Goal: Task Accomplishment & Management: Manage account settings

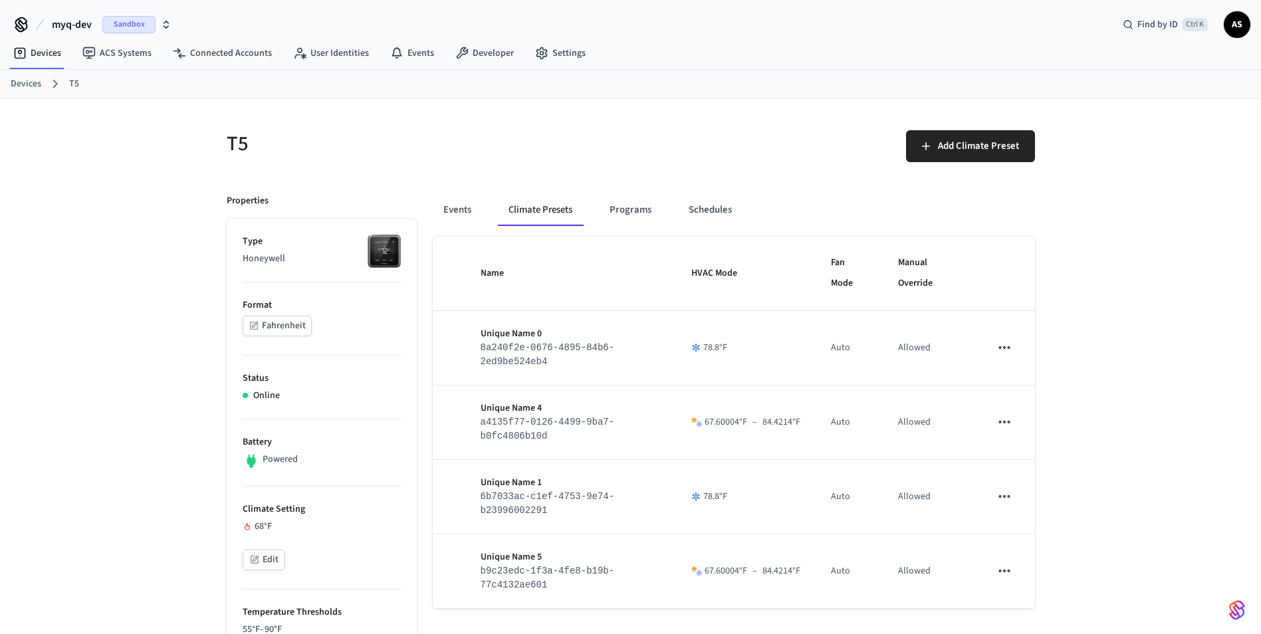
scroll to position [133, 0]
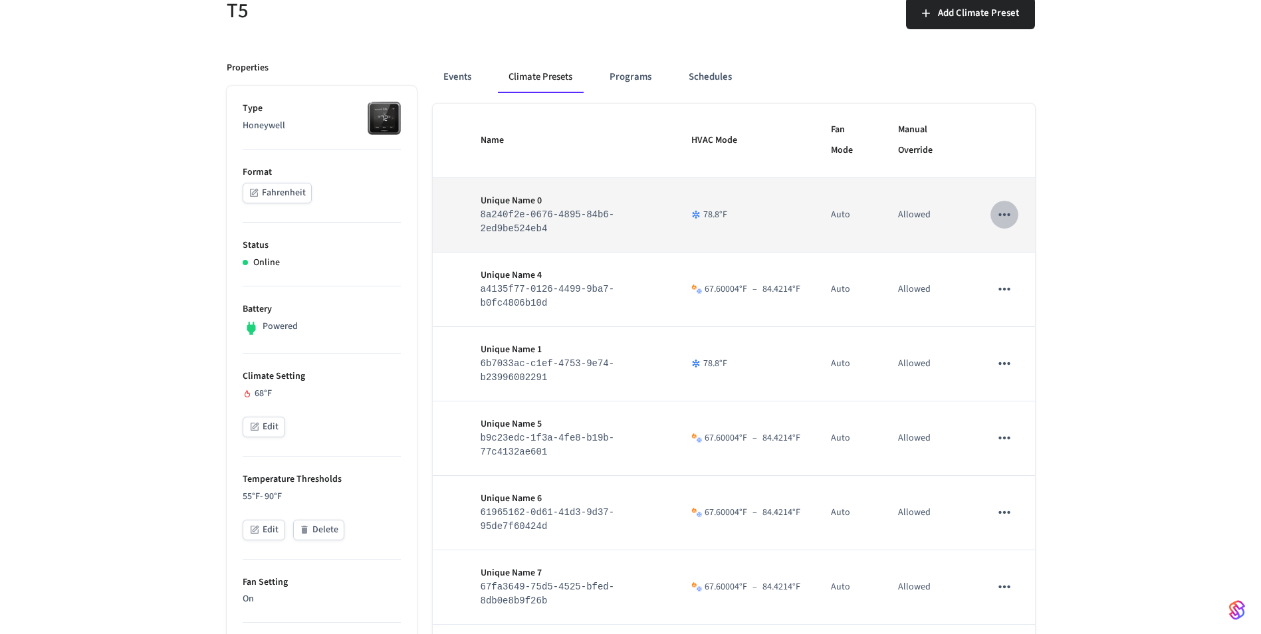
click at [1005, 213] on icon "sticky table" at bounding box center [1003, 214] width 17 height 17
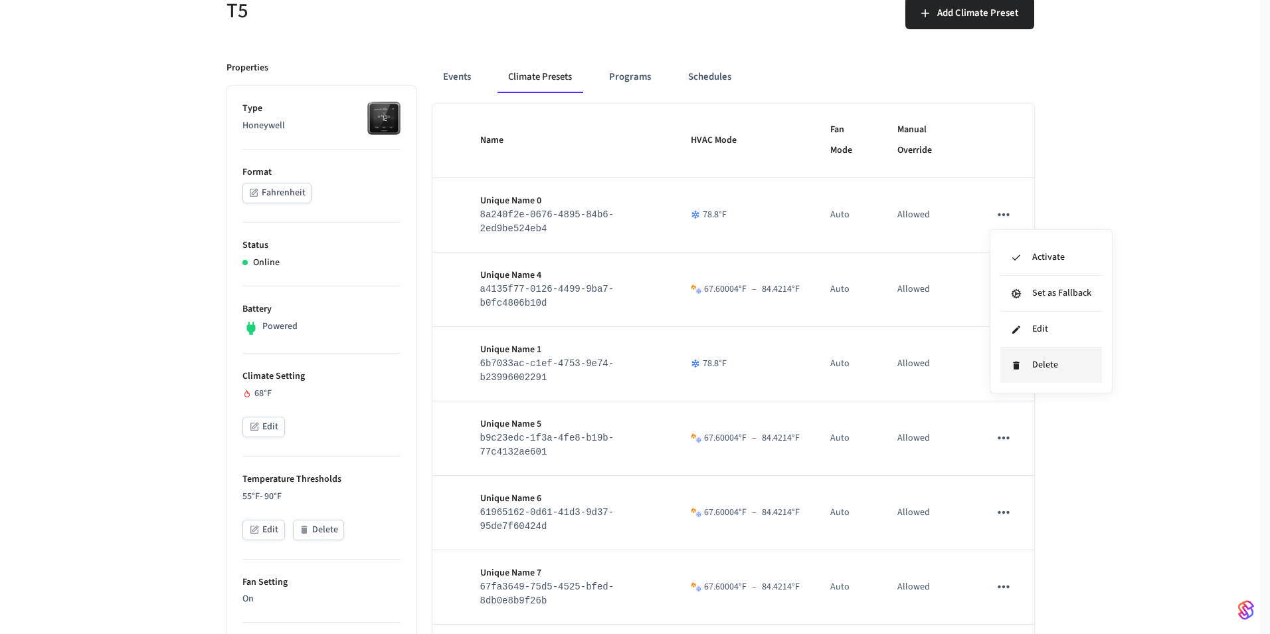
click at [1025, 359] on li "Delete" at bounding box center [1052, 365] width 102 height 35
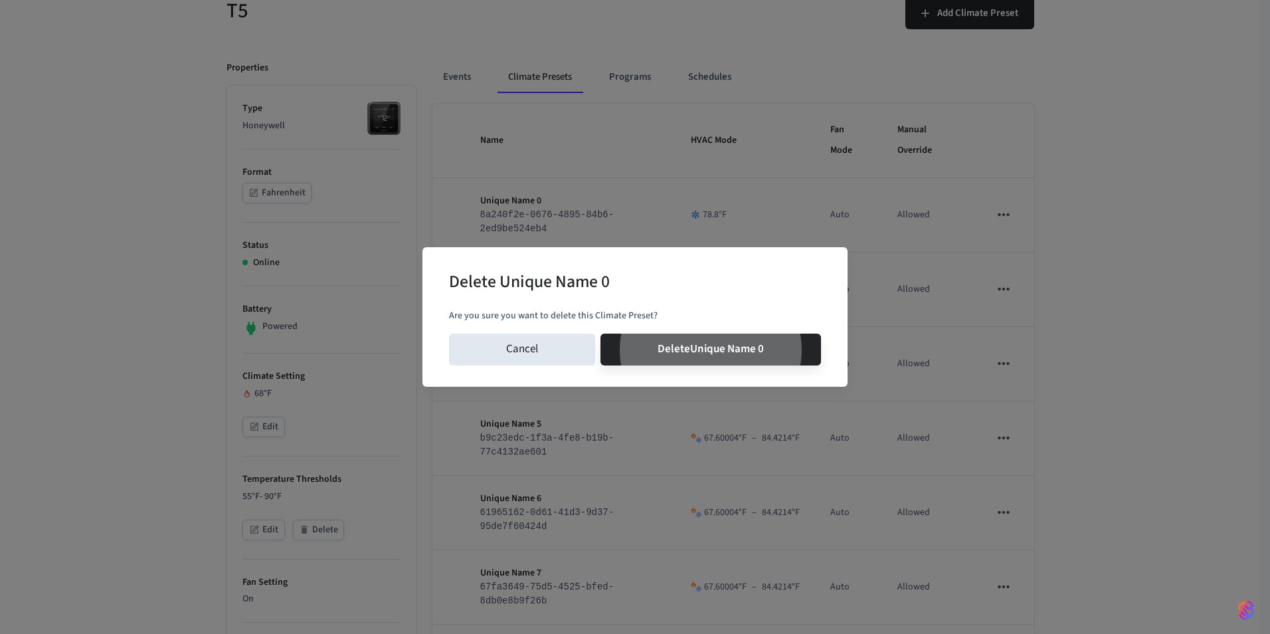
click at [601, 334] on button "Delete Unique Name 0" at bounding box center [711, 350] width 221 height 32
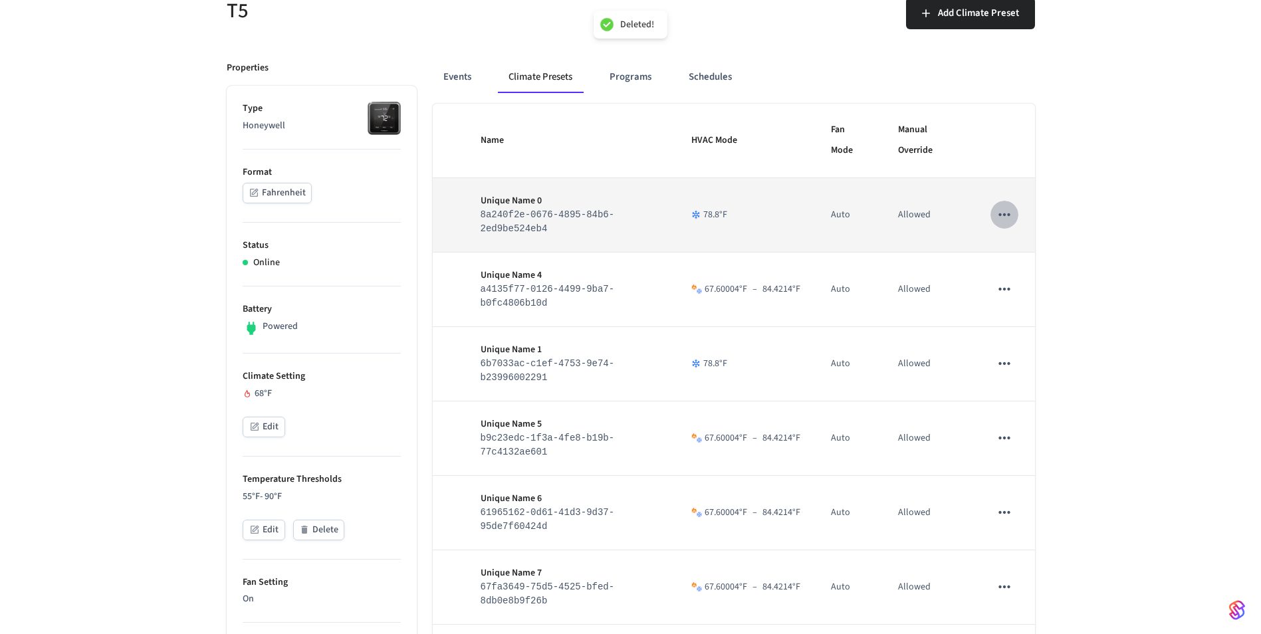
click at [1007, 219] on icon "sticky table" at bounding box center [1003, 214] width 17 height 17
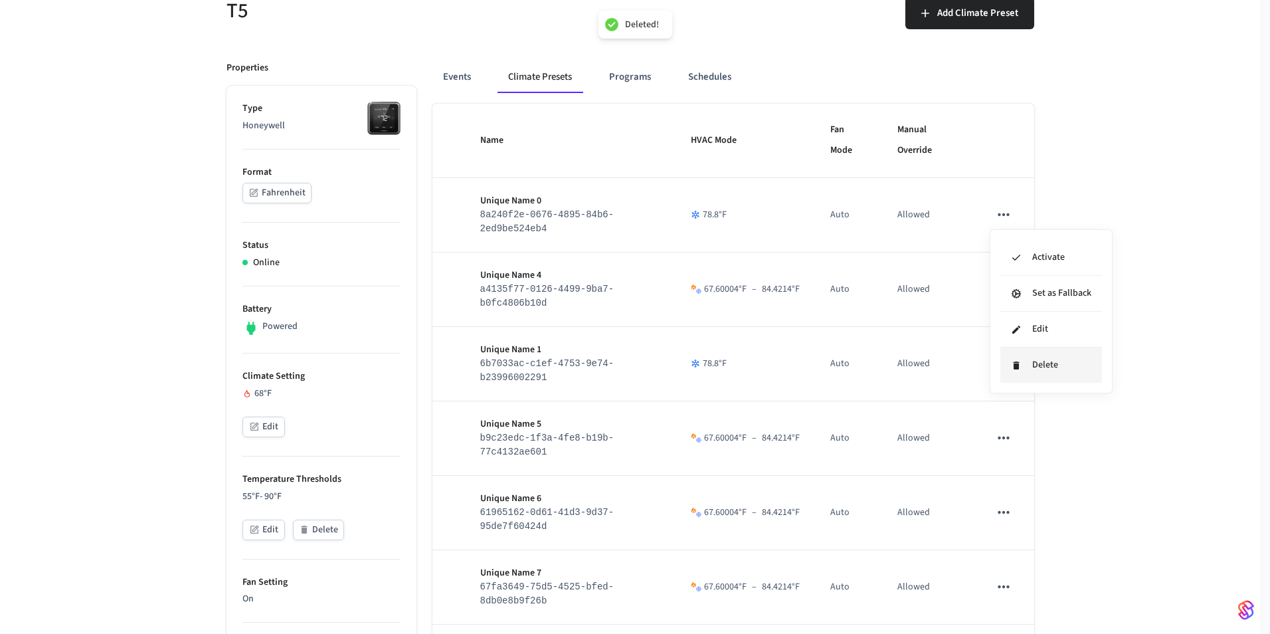
click at [1021, 366] on icon at bounding box center [1016, 365] width 11 height 11
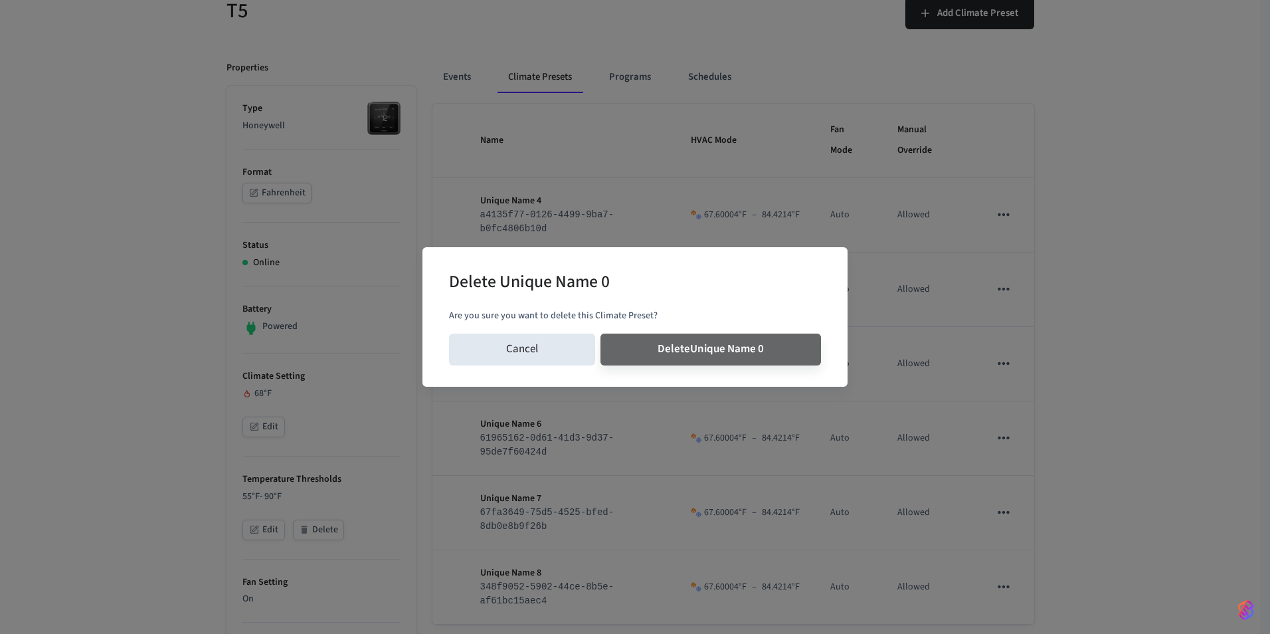
click at [601, 334] on button "Delete Unique Name 0" at bounding box center [711, 350] width 221 height 32
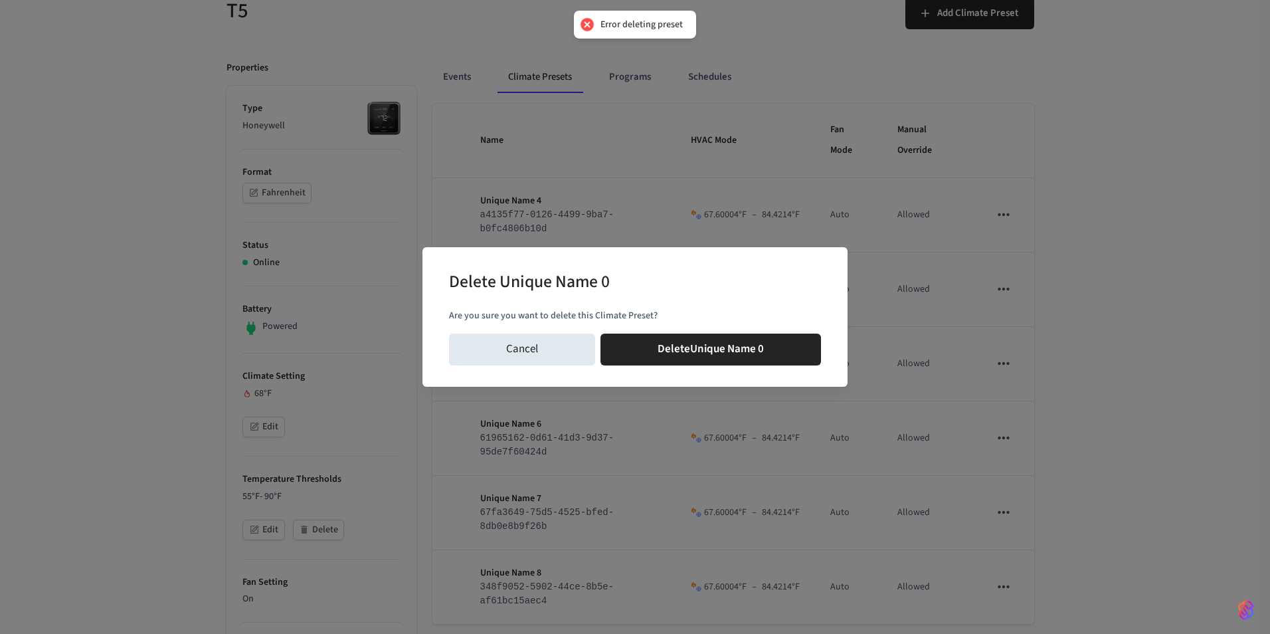
click at [1010, 293] on div "Delete Unique Name 0 Are you sure you want to delete this Climate Preset? Cance…" at bounding box center [635, 317] width 1270 height 634
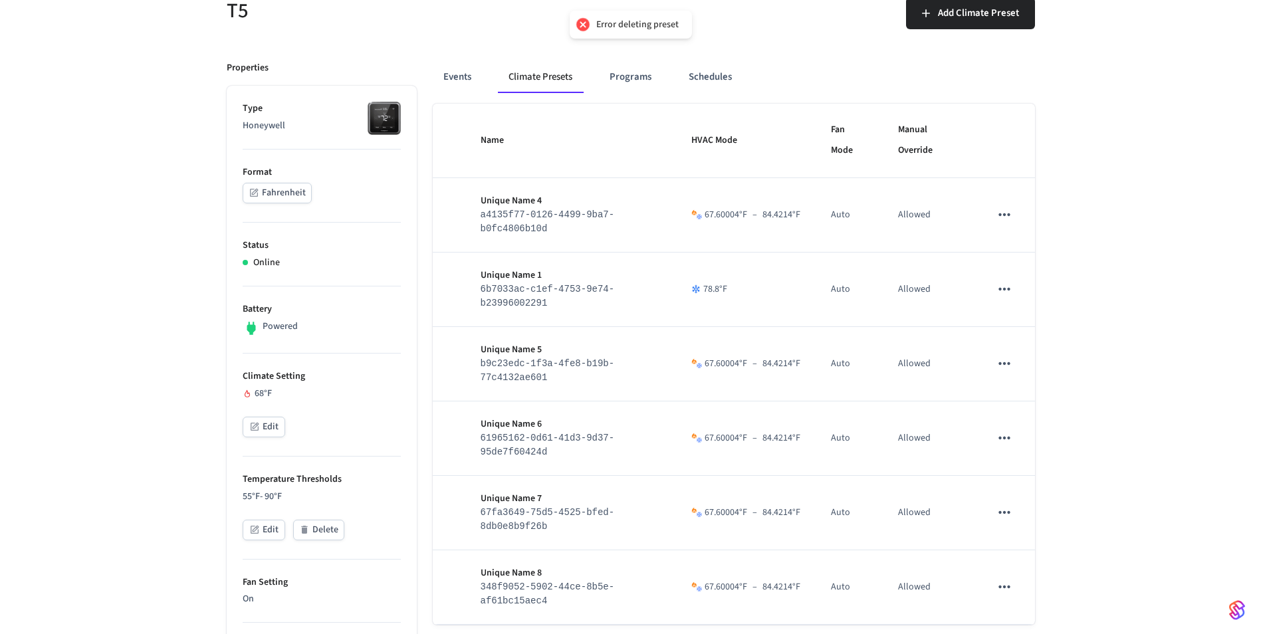
click at [1010, 293] on icon "sticky table" at bounding box center [1003, 288] width 17 height 17
click at [1023, 433] on li "Delete" at bounding box center [1052, 440] width 102 height 35
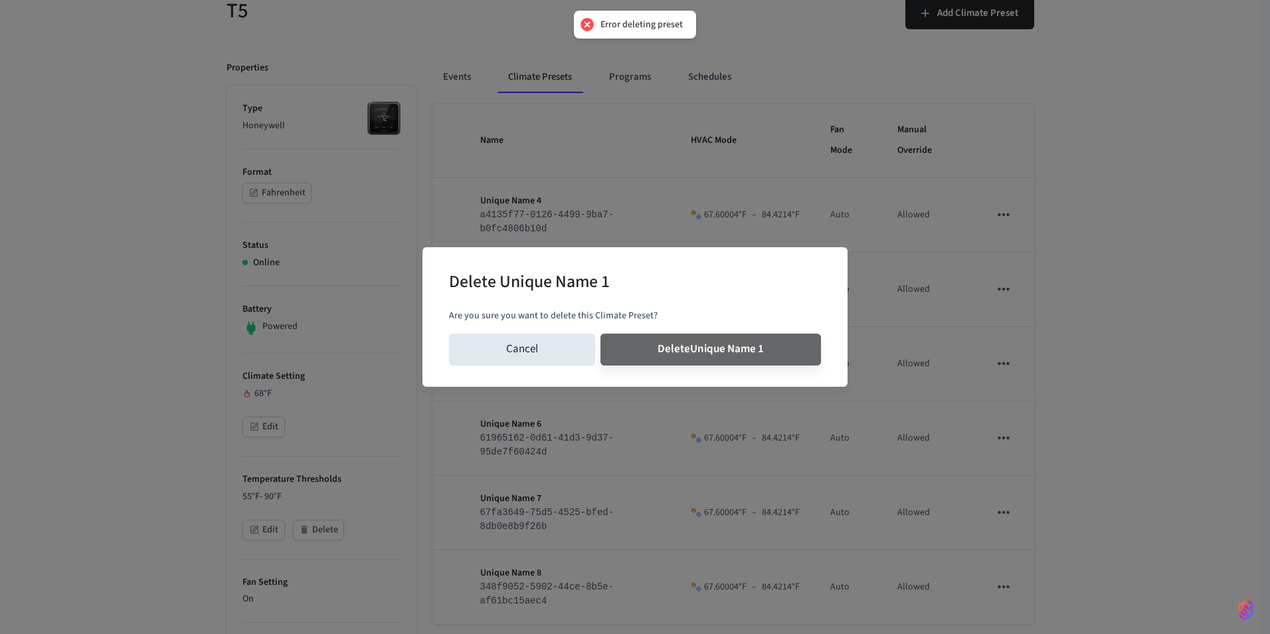
click at [601, 334] on button "Delete Unique Name 1" at bounding box center [711, 350] width 221 height 32
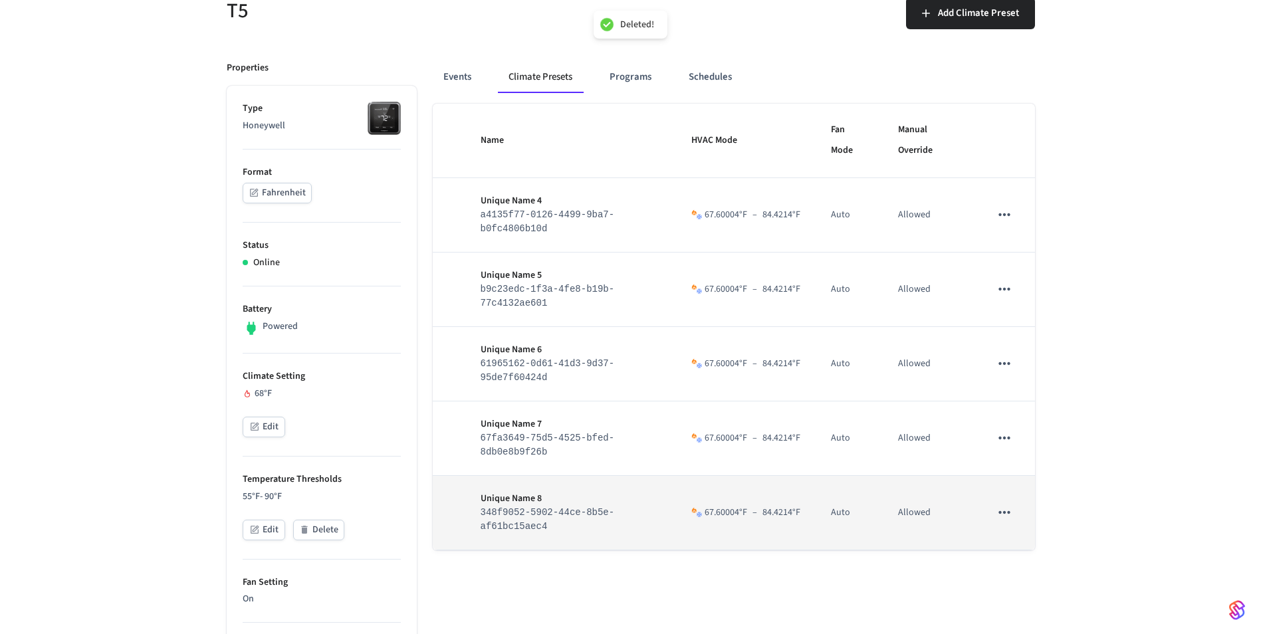
click at [1001, 503] on td "sticky table" at bounding box center [1004, 513] width 60 height 74
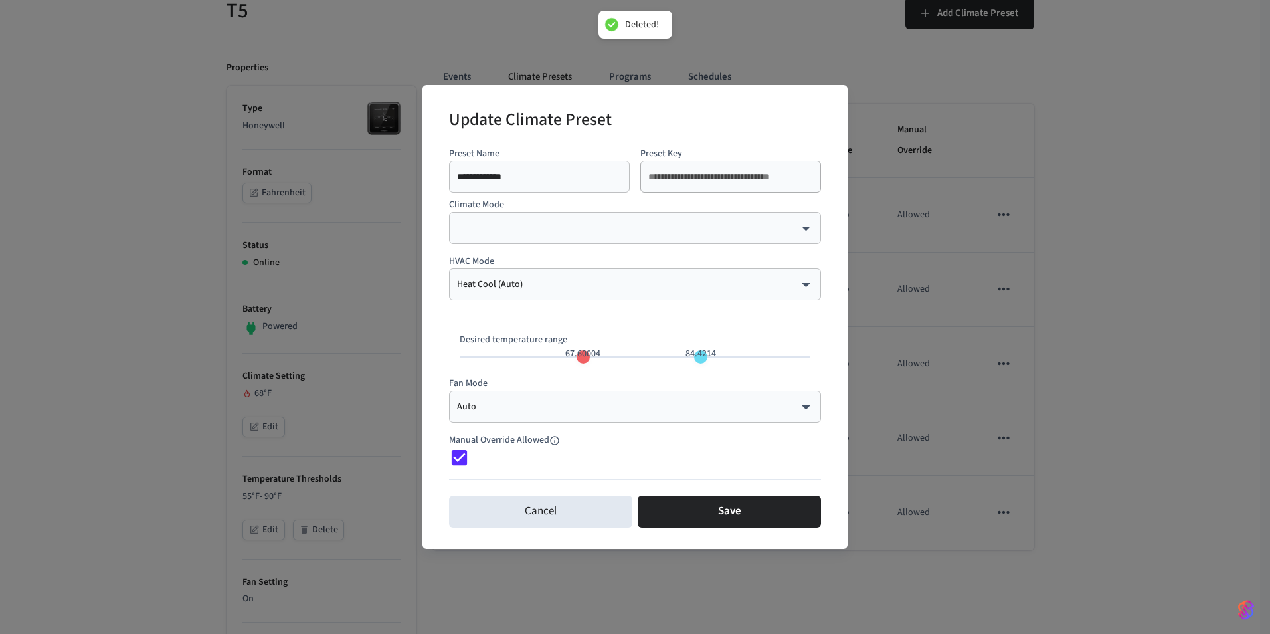
type input "**"
click at [1000, 506] on div "**********" at bounding box center [635, 317] width 1270 height 634
type input "**"
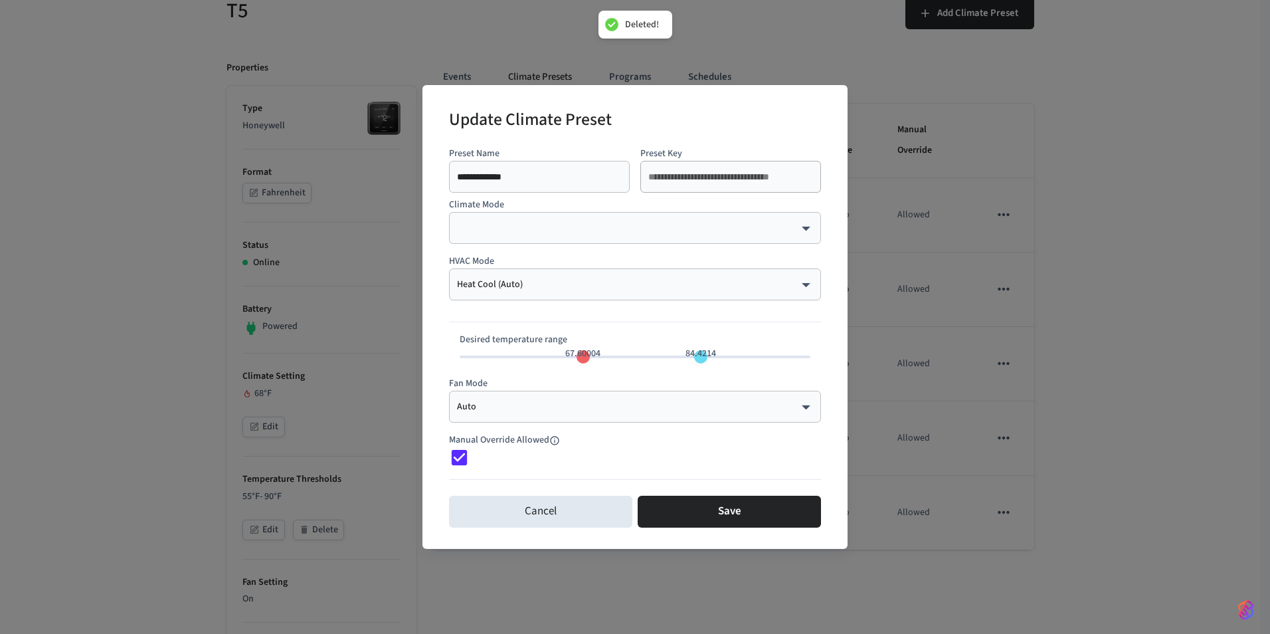
type input "**"
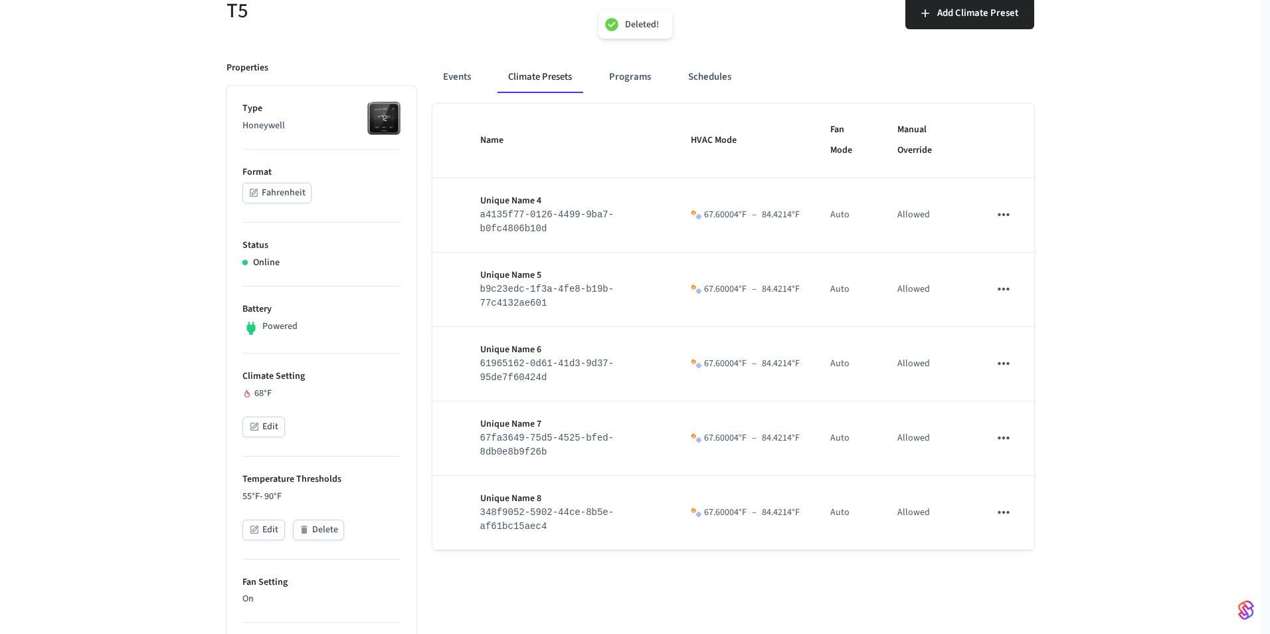
click at [1001, 513] on icon "sticky table" at bounding box center [1003, 512] width 17 height 17
click at [1024, 579] on li "Delete" at bounding box center [1052, 594] width 102 height 35
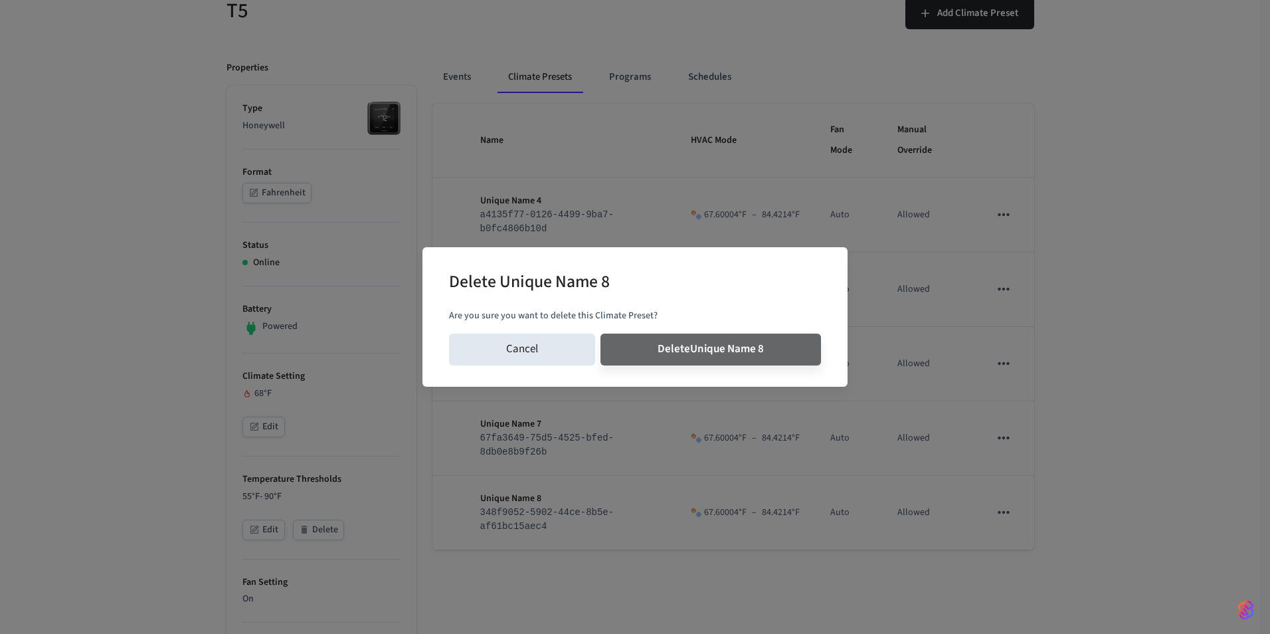
click at [601, 334] on button "Delete Unique Name 8" at bounding box center [711, 350] width 221 height 32
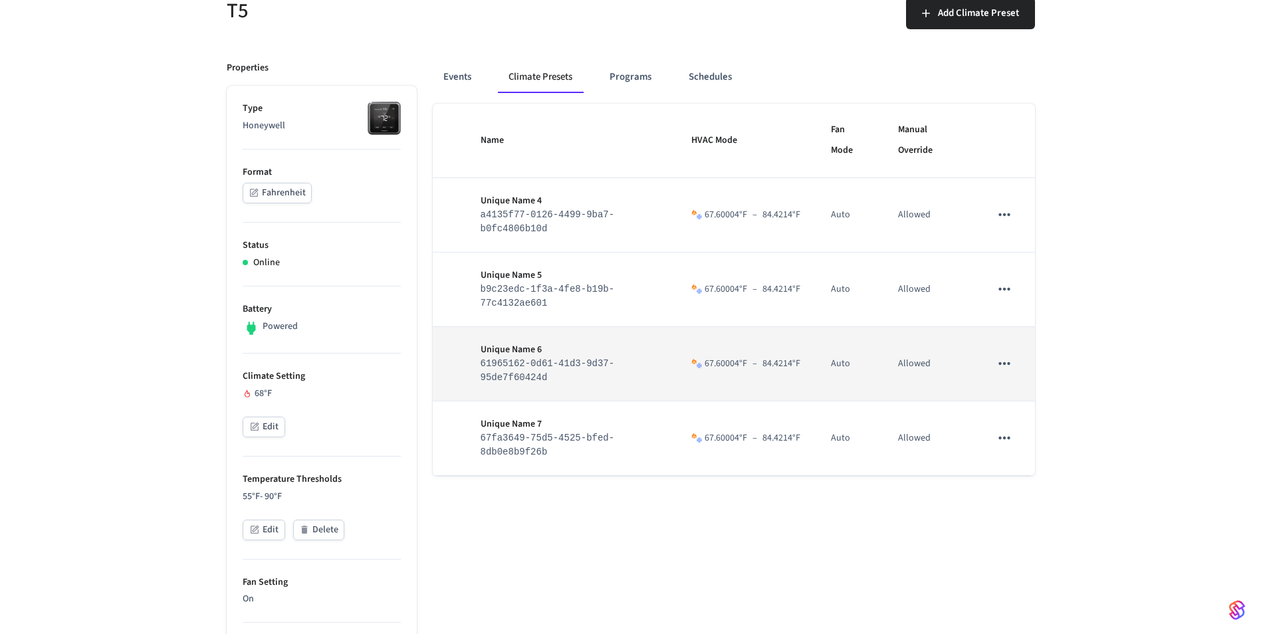
click at [1004, 383] on td "sticky table" at bounding box center [1004, 364] width 60 height 74
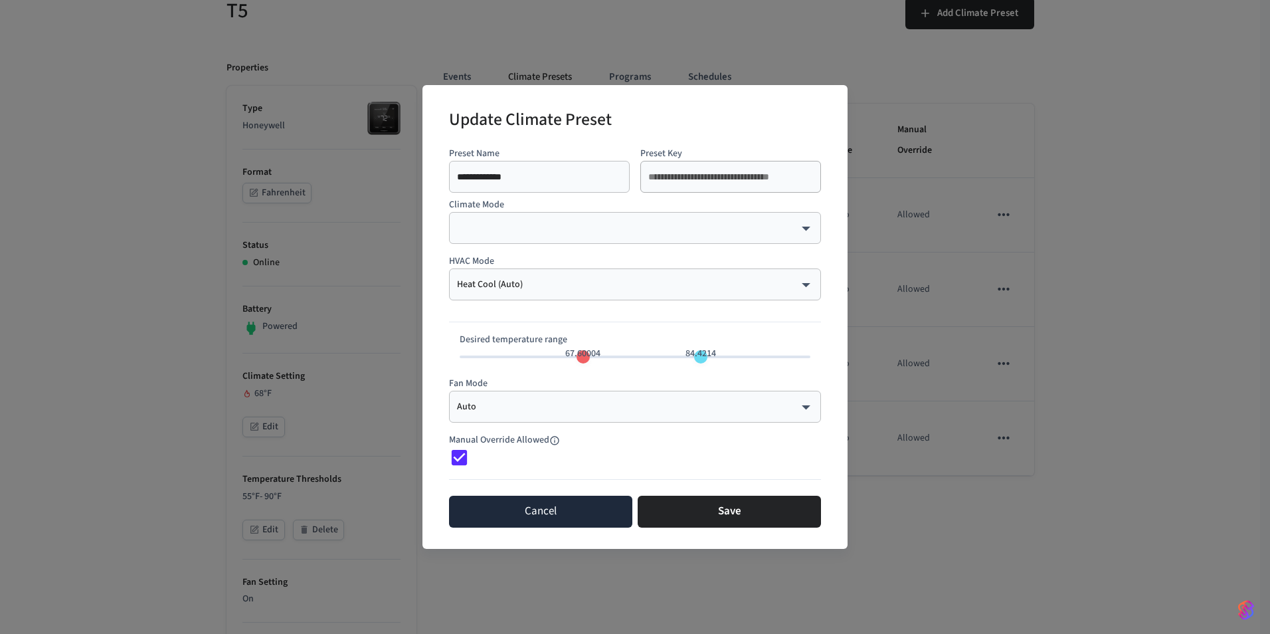
click at [522, 510] on button "Cancel" at bounding box center [540, 512] width 183 height 32
type input "**"
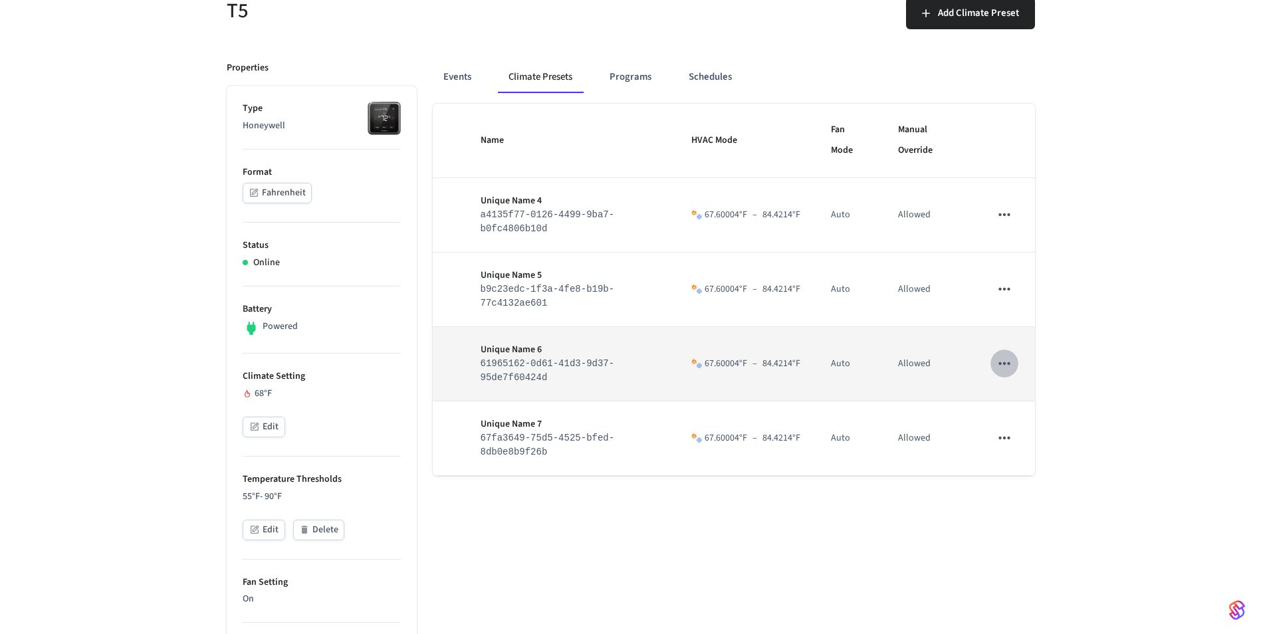
click at [1007, 365] on icon "sticky table" at bounding box center [1003, 363] width 17 height 17
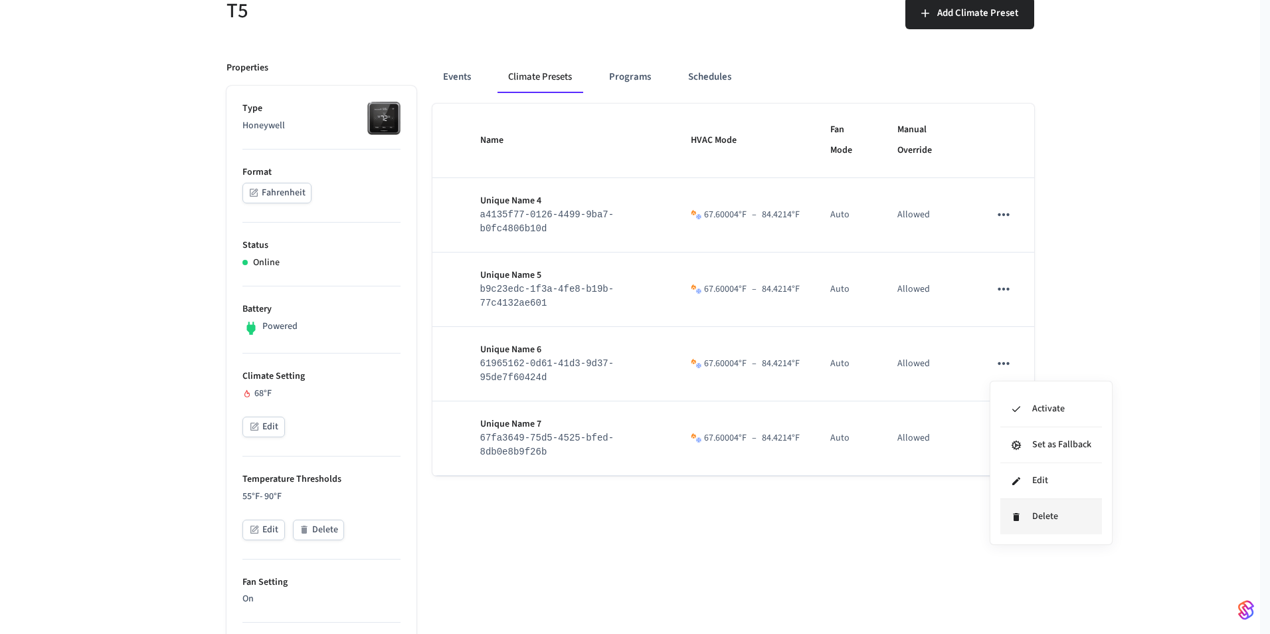
click at [1009, 516] on li "Delete" at bounding box center [1052, 516] width 102 height 35
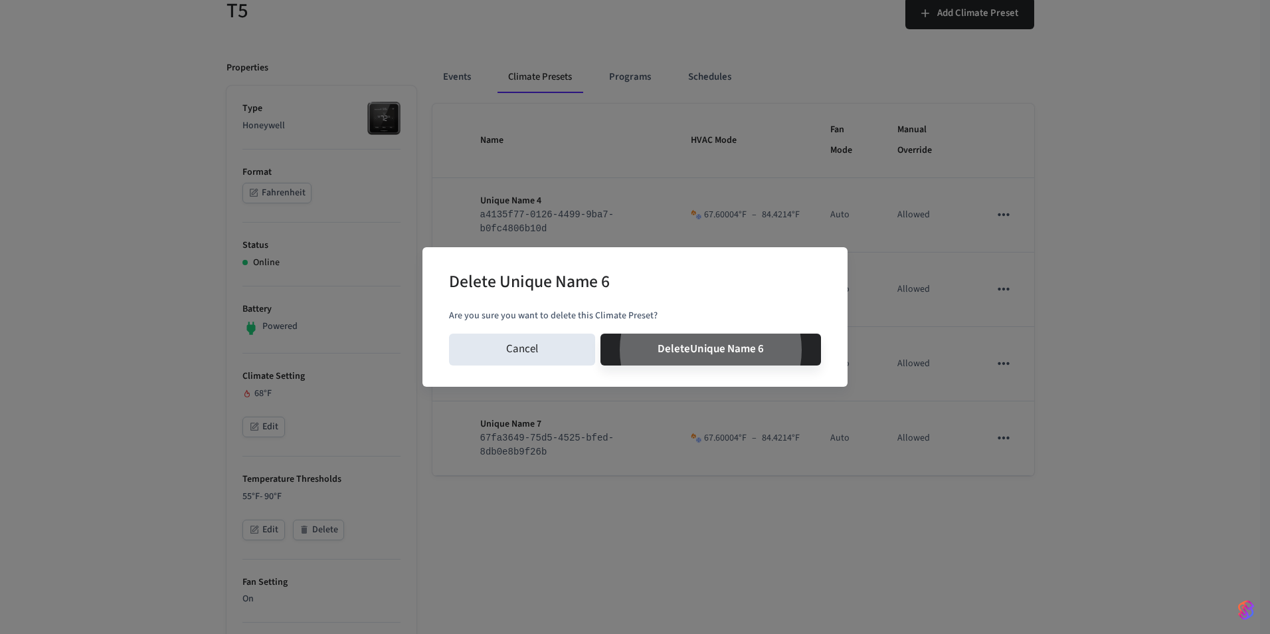
click at [601, 334] on button "Delete Unique Name 6" at bounding box center [711, 350] width 221 height 32
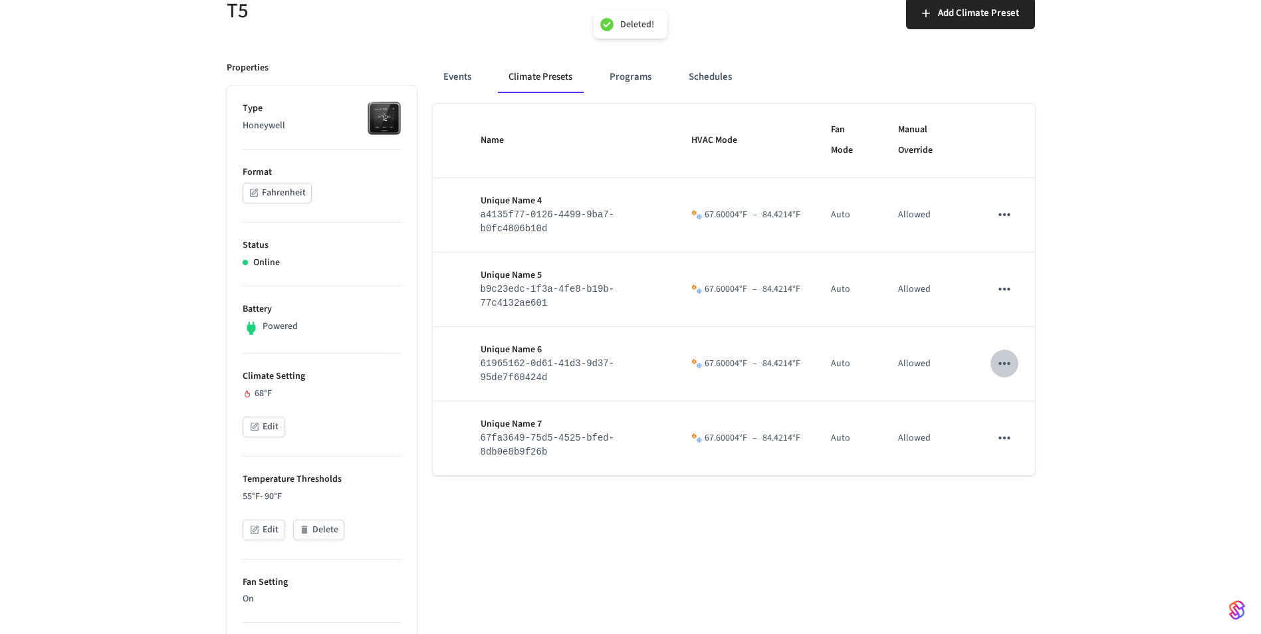
click at [1007, 290] on icon "sticky table" at bounding box center [1003, 288] width 17 height 17
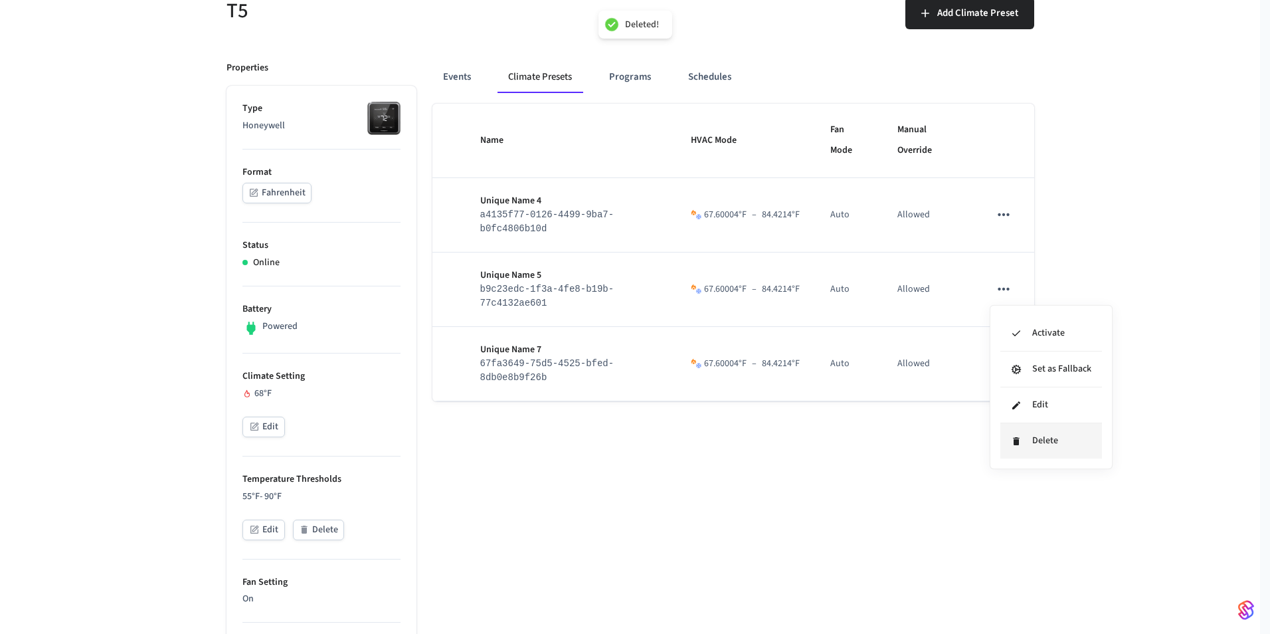
click at [1017, 445] on icon at bounding box center [1016, 441] width 6 height 8
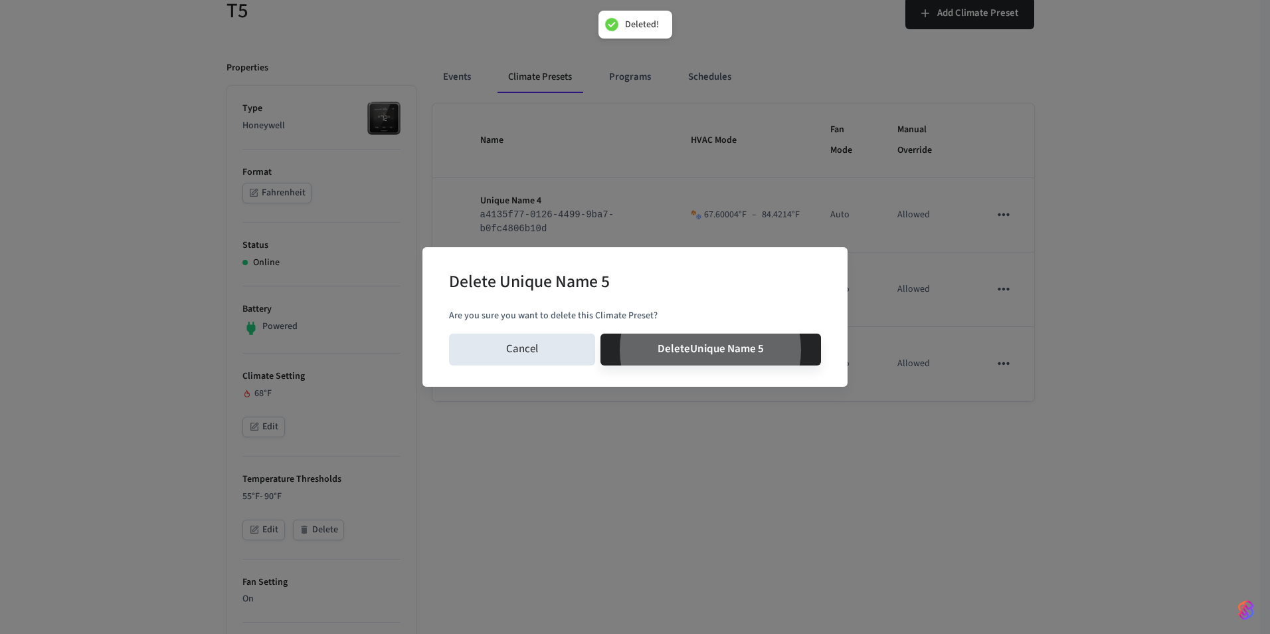
click at [601, 334] on button "Delete Unique Name 5" at bounding box center [711, 350] width 221 height 32
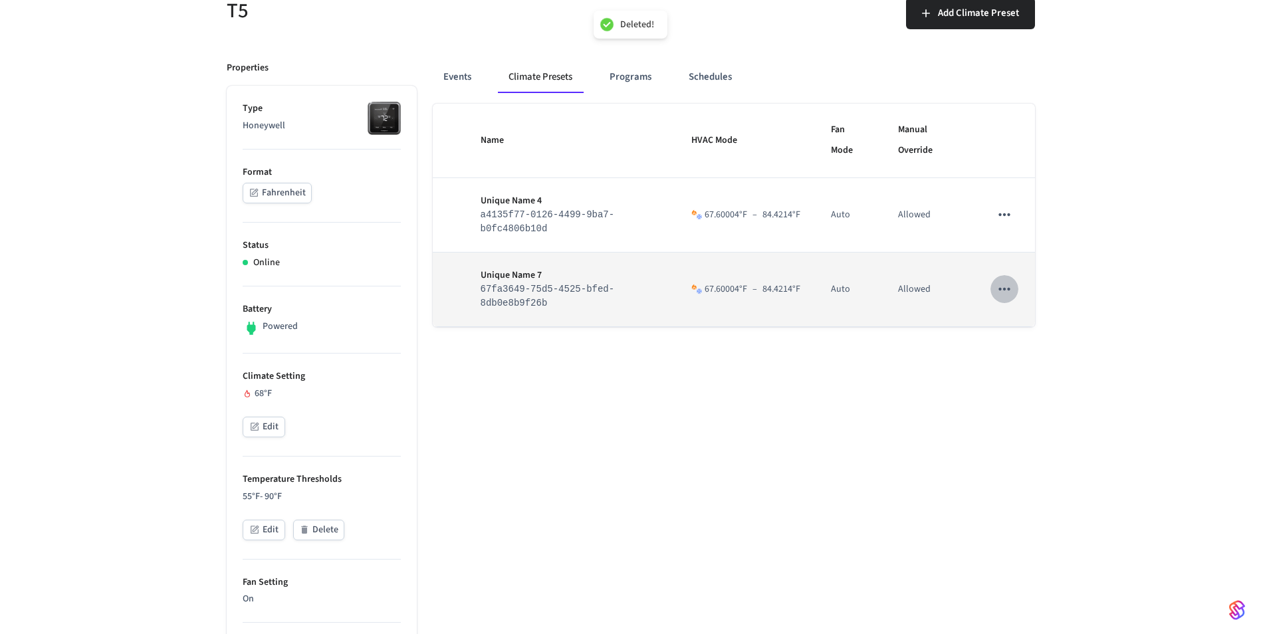
click at [1005, 298] on icon "sticky table" at bounding box center [1003, 288] width 17 height 17
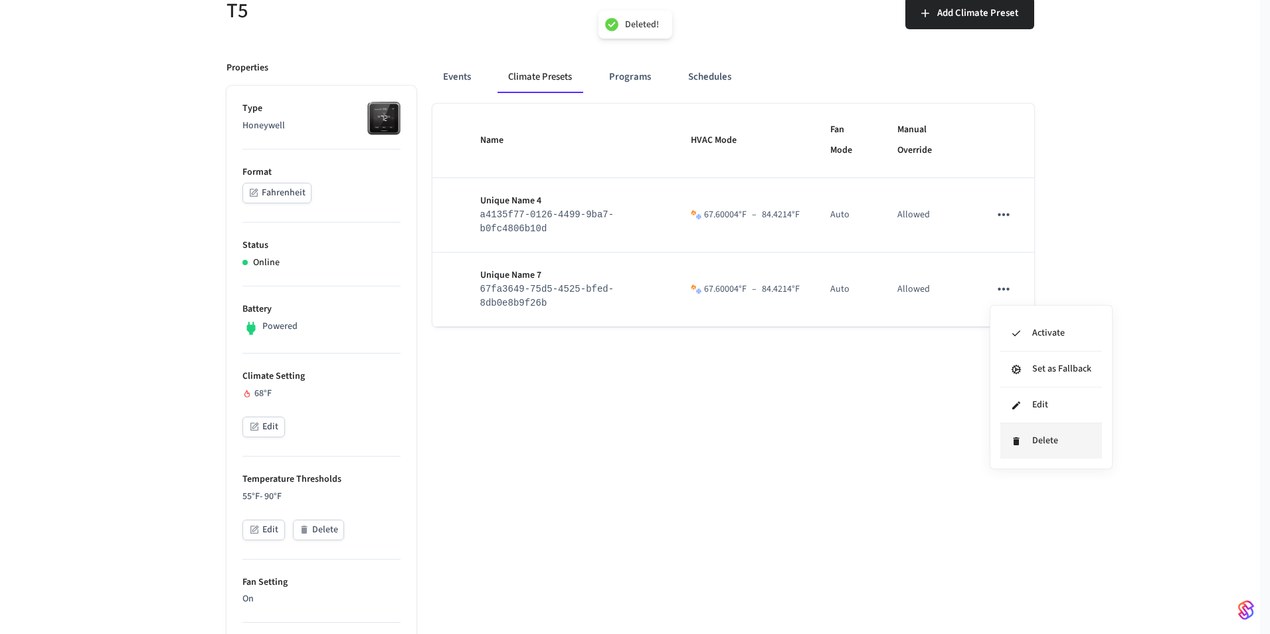
click at [1017, 428] on li "Delete" at bounding box center [1052, 440] width 102 height 35
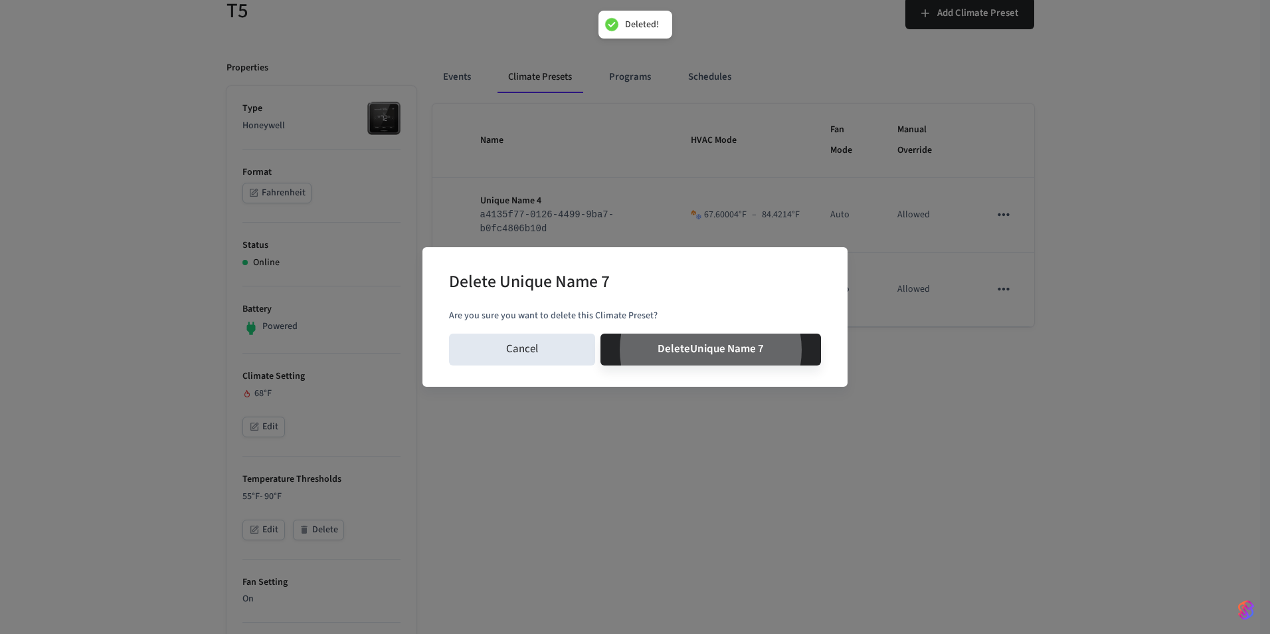
click at [601, 334] on button "Delete Unique Name 7" at bounding box center [711, 350] width 221 height 32
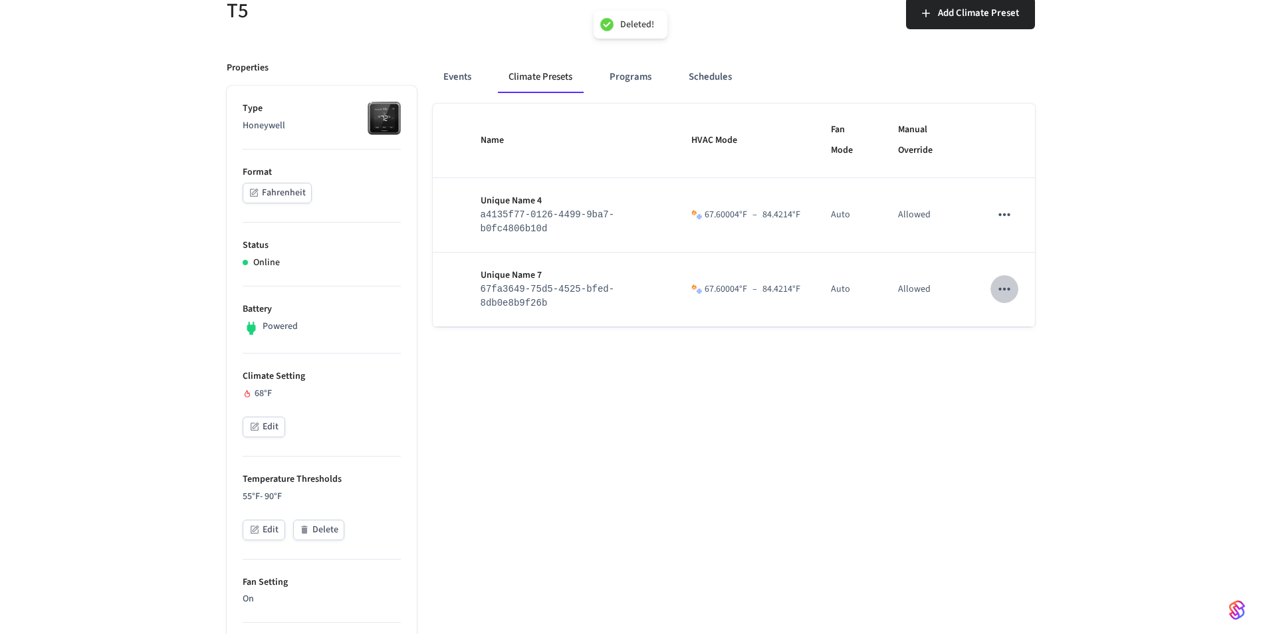
click at [1011, 211] on icon "sticky table" at bounding box center [1003, 214] width 17 height 17
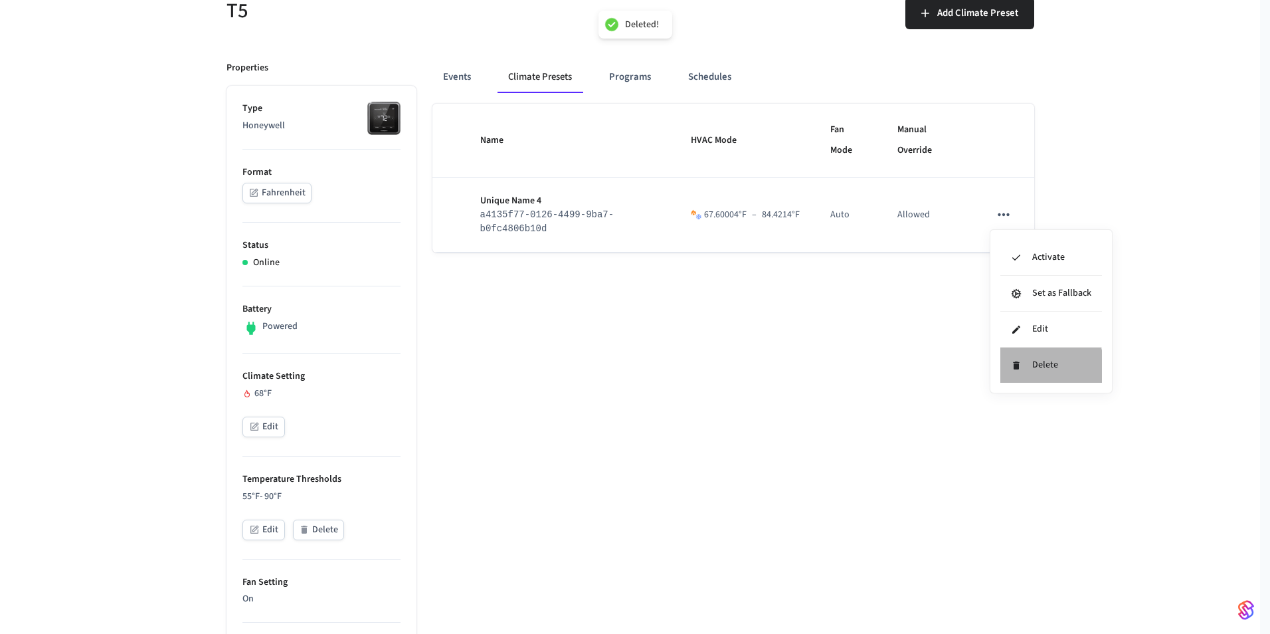
click at [1025, 368] on li "Delete" at bounding box center [1052, 365] width 102 height 35
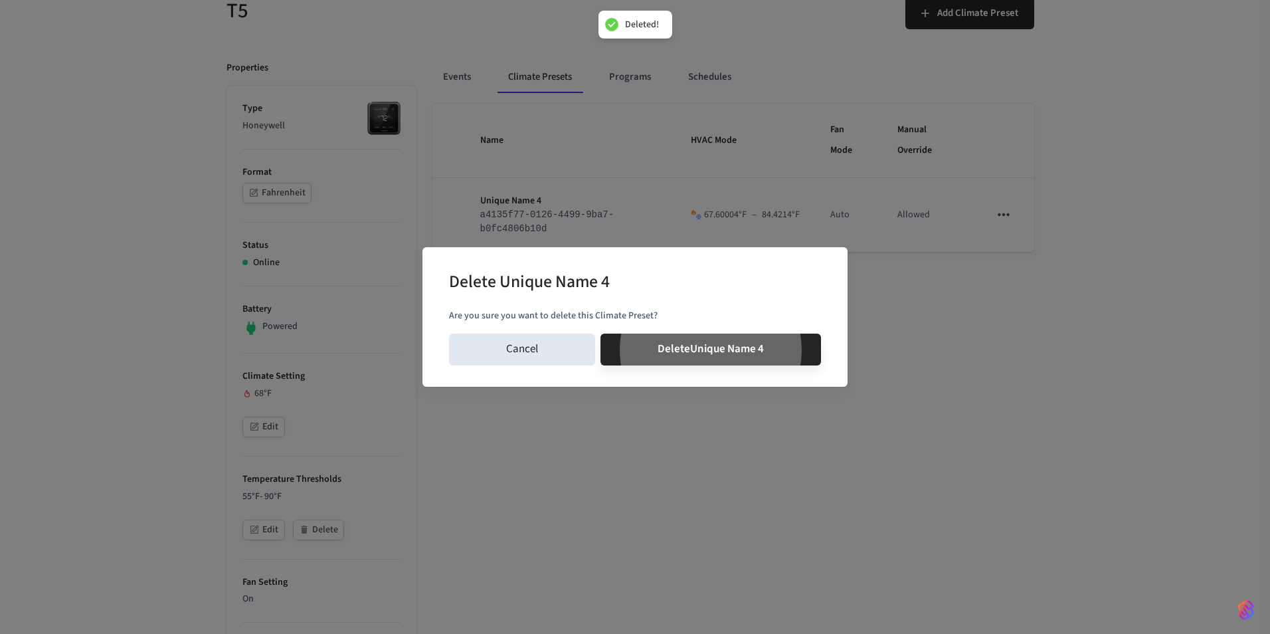
click at [601, 334] on button "Delete Unique Name 4" at bounding box center [711, 350] width 221 height 32
click at [1015, 338] on div "Delete Unique Name 4 Are you sure you want to delete this Climate Preset? Cance…" at bounding box center [635, 317] width 1270 height 634
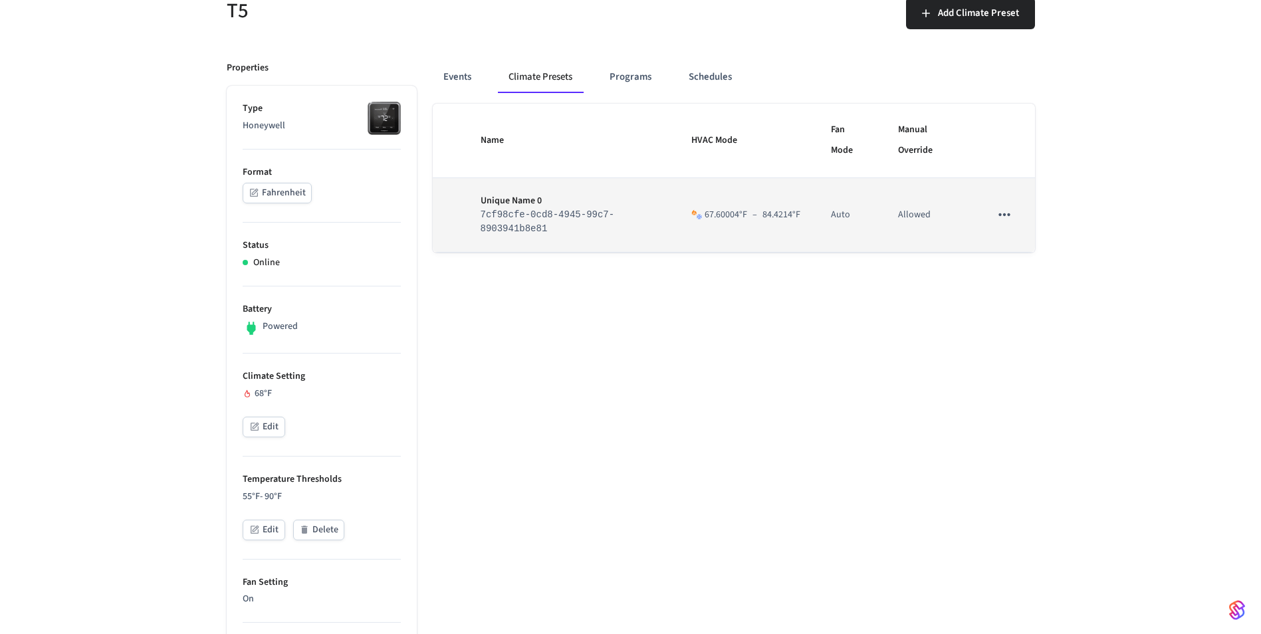
click at [1015, 218] on button "sticky table" at bounding box center [1004, 215] width 28 height 28
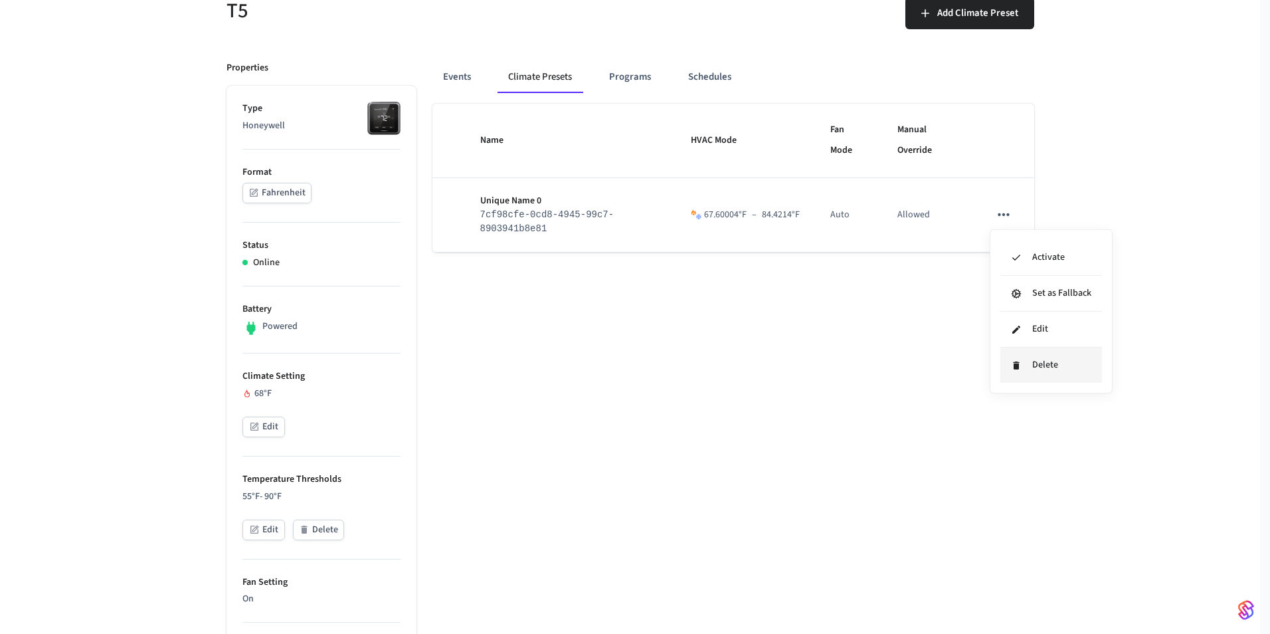
click at [1023, 366] on li "Delete" at bounding box center [1052, 365] width 102 height 35
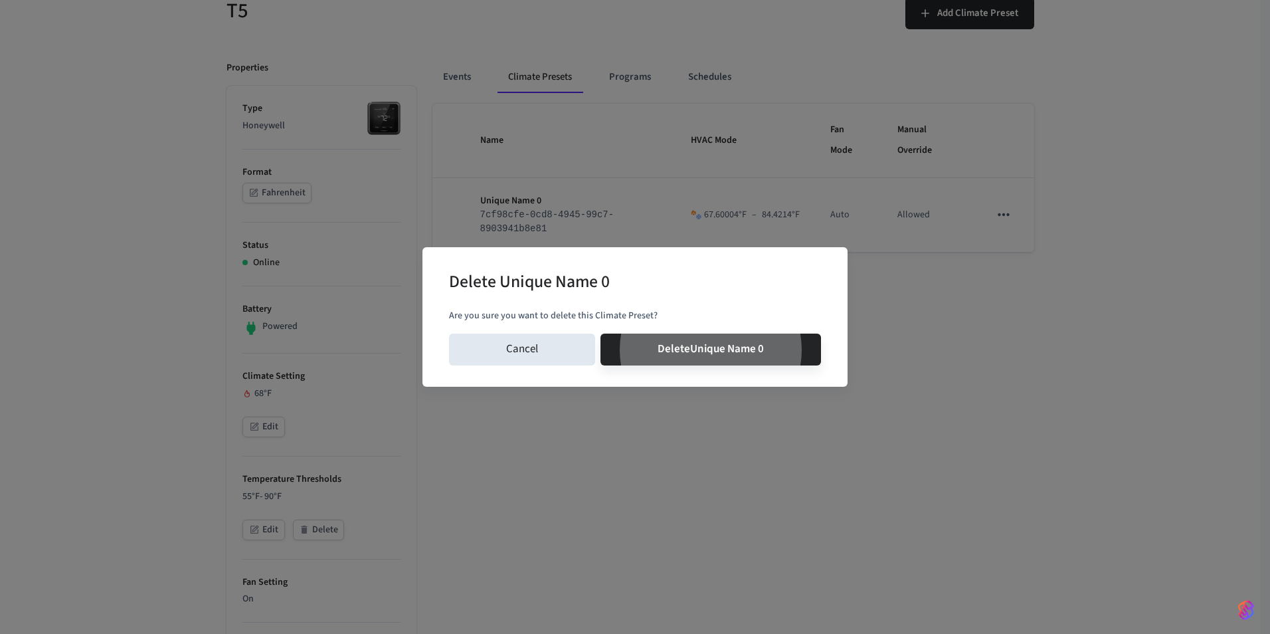
click at [601, 334] on button "Delete Unique Name 0" at bounding box center [711, 350] width 221 height 32
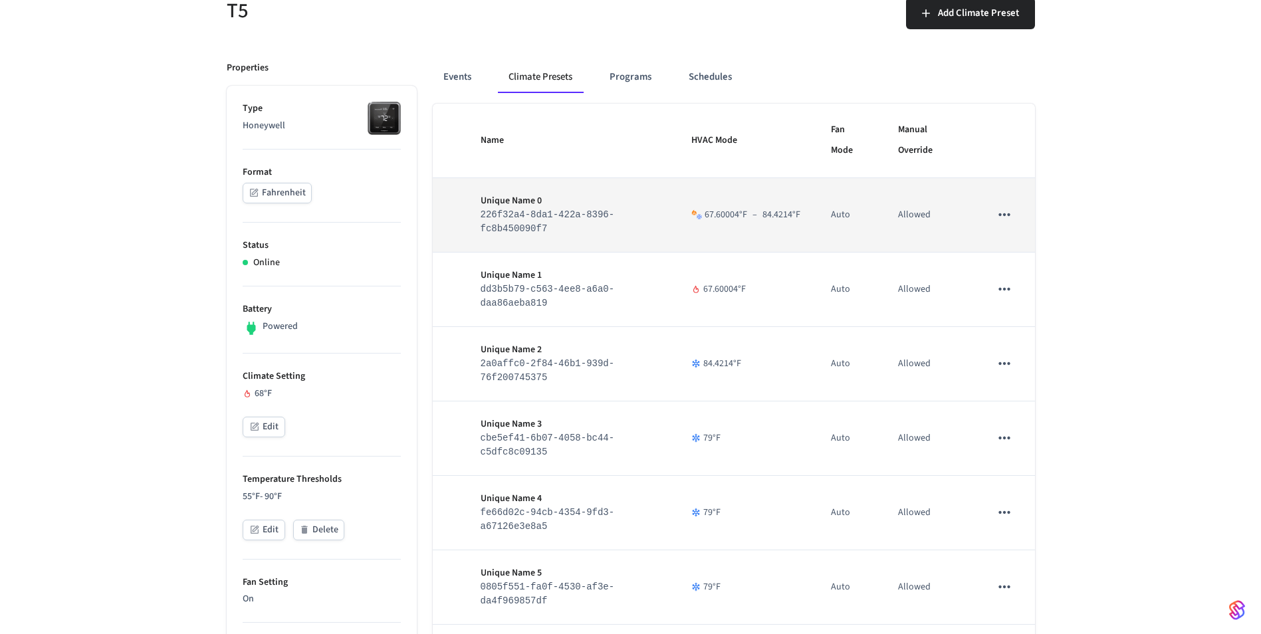
click at [1005, 215] on icon "sticky table" at bounding box center [1004, 214] width 11 height 3
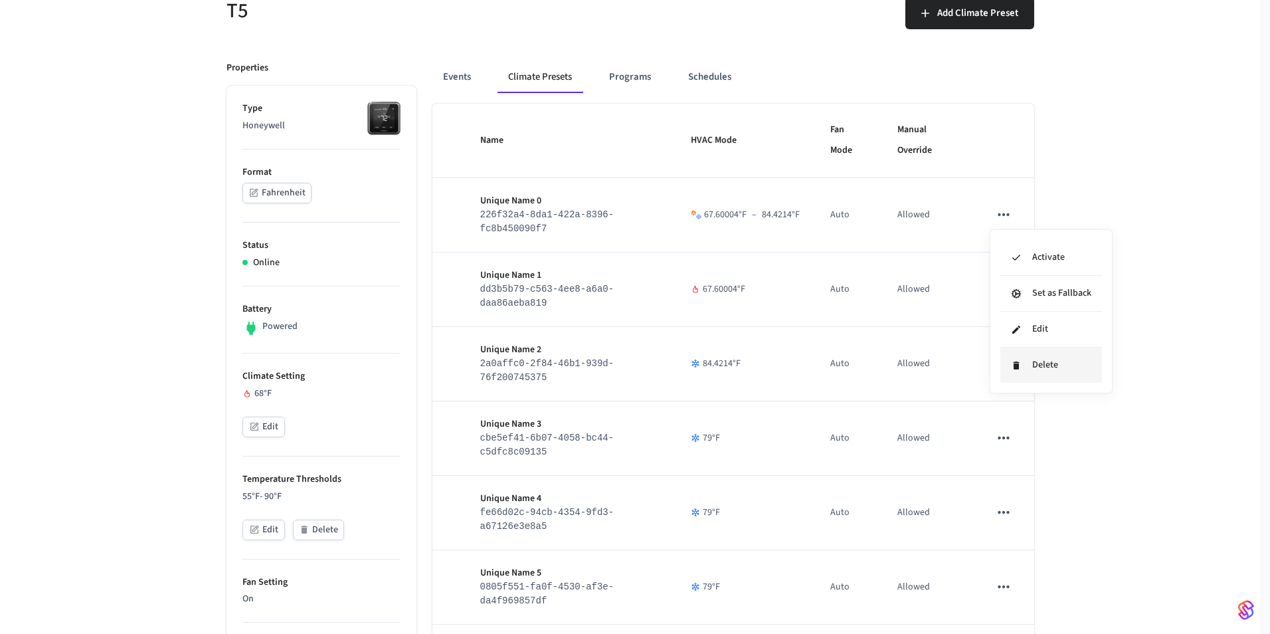
click at [1015, 365] on icon at bounding box center [1016, 365] width 6 height 8
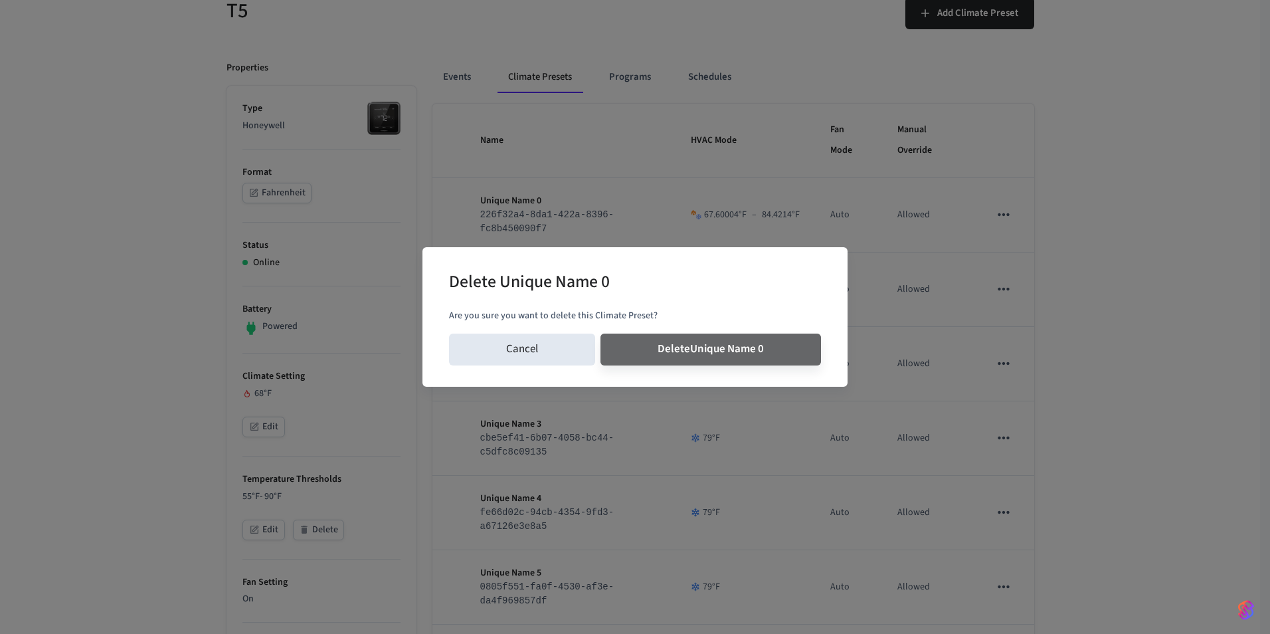
click at [601, 334] on button "Delete Unique Name 0" at bounding box center [711, 350] width 221 height 32
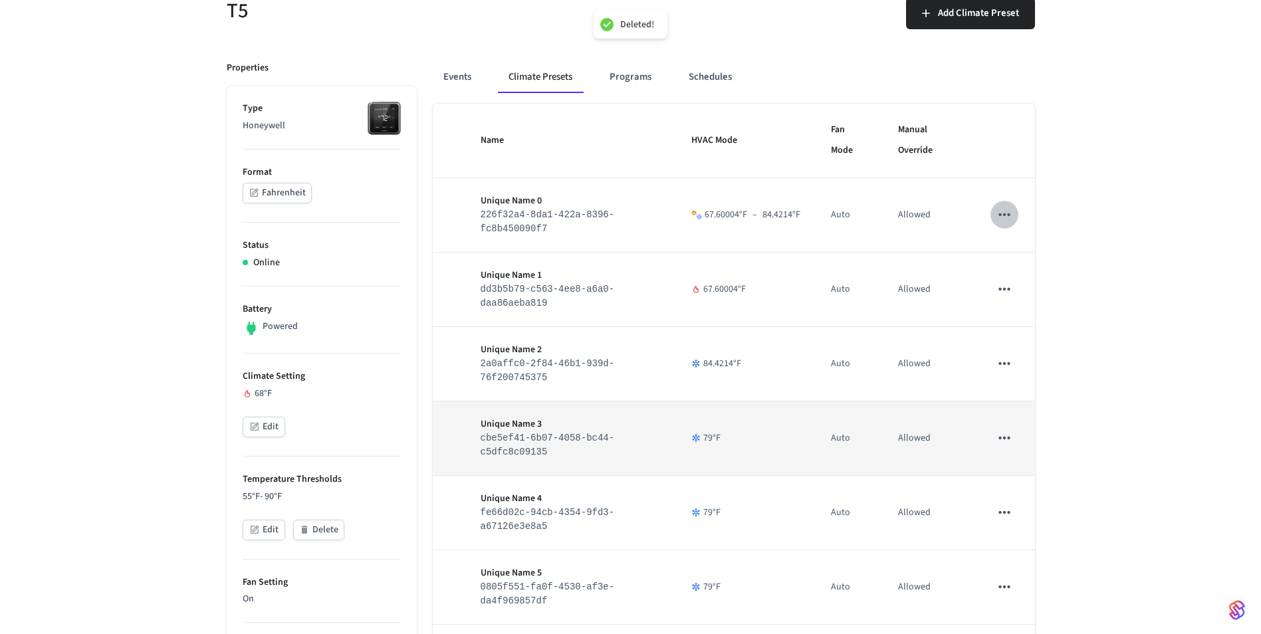
click at [1003, 442] on icon "sticky table" at bounding box center [1003, 437] width 17 height 17
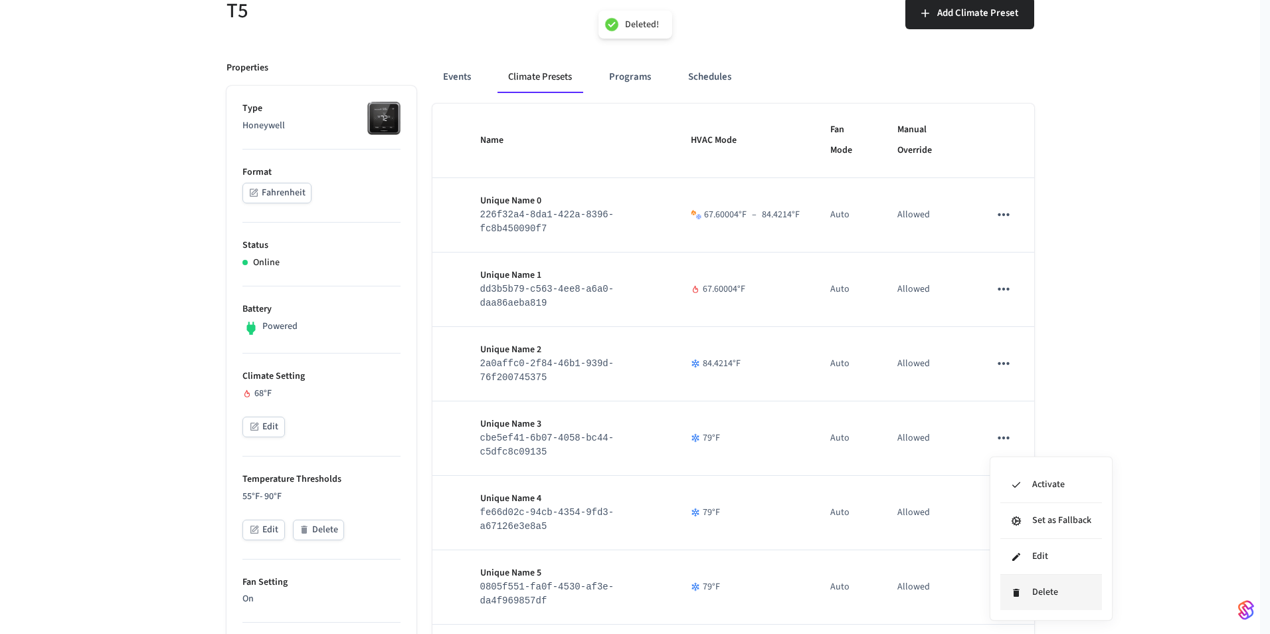
click at [1009, 587] on li "Delete" at bounding box center [1052, 592] width 102 height 35
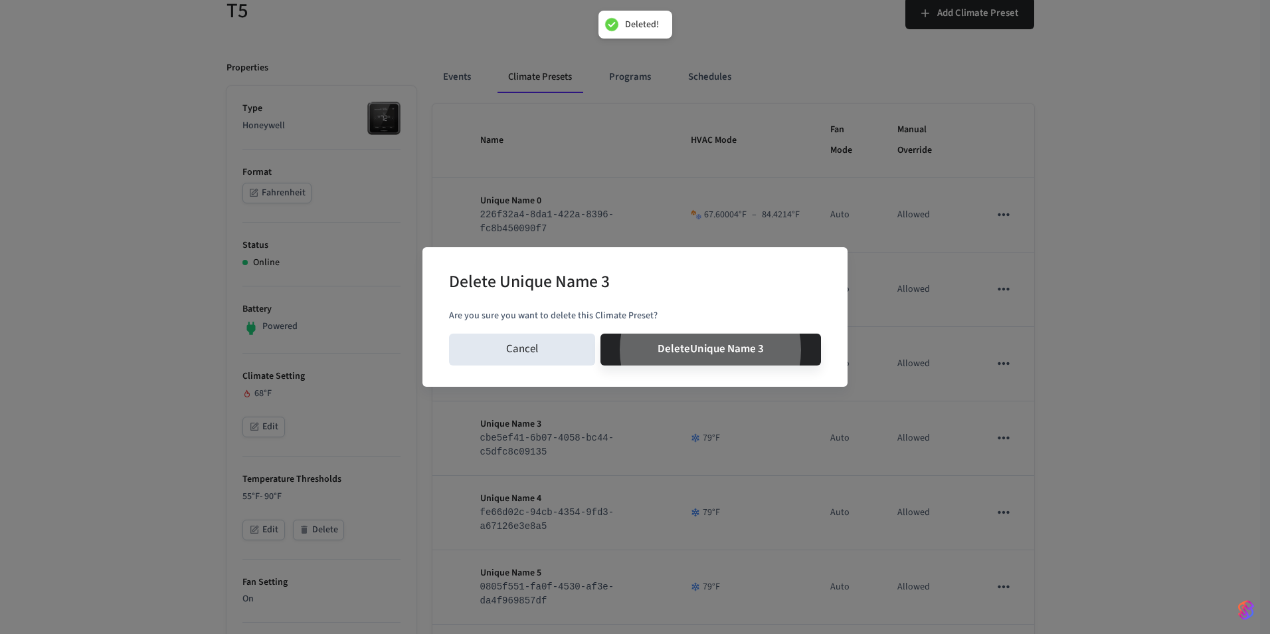
click at [601, 334] on button "Delete Unique Name 3" at bounding box center [711, 350] width 221 height 32
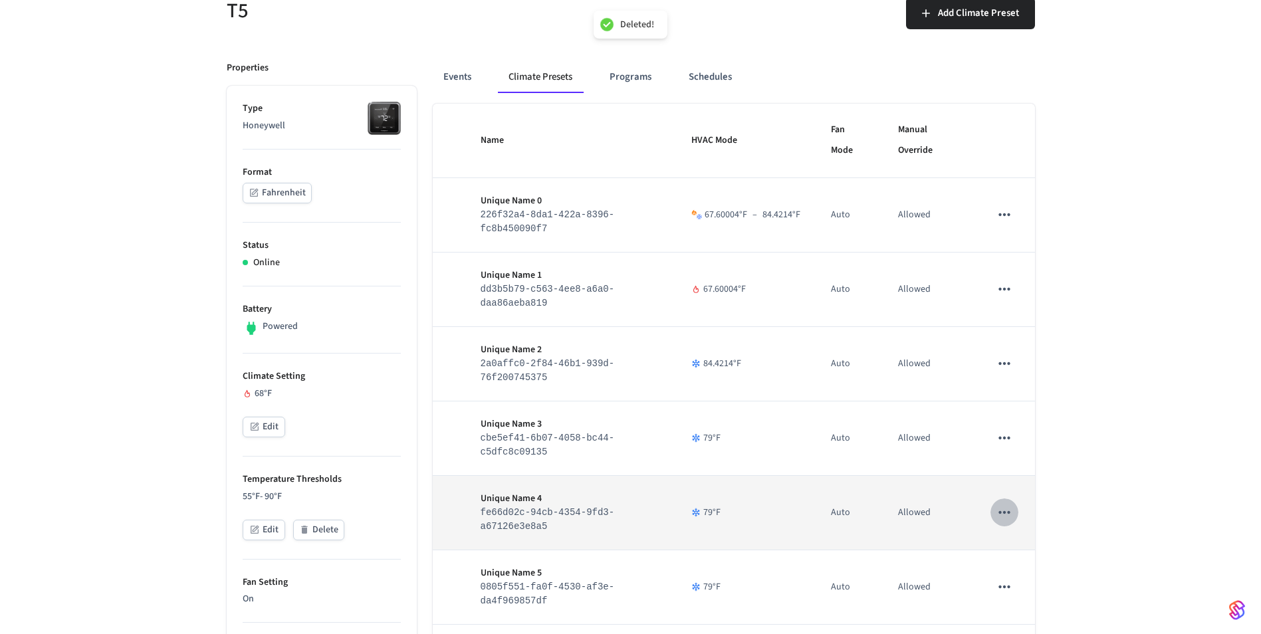
click at [1007, 520] on icon "sticky table" at bounding box center [1003, 512] width 17 height 17
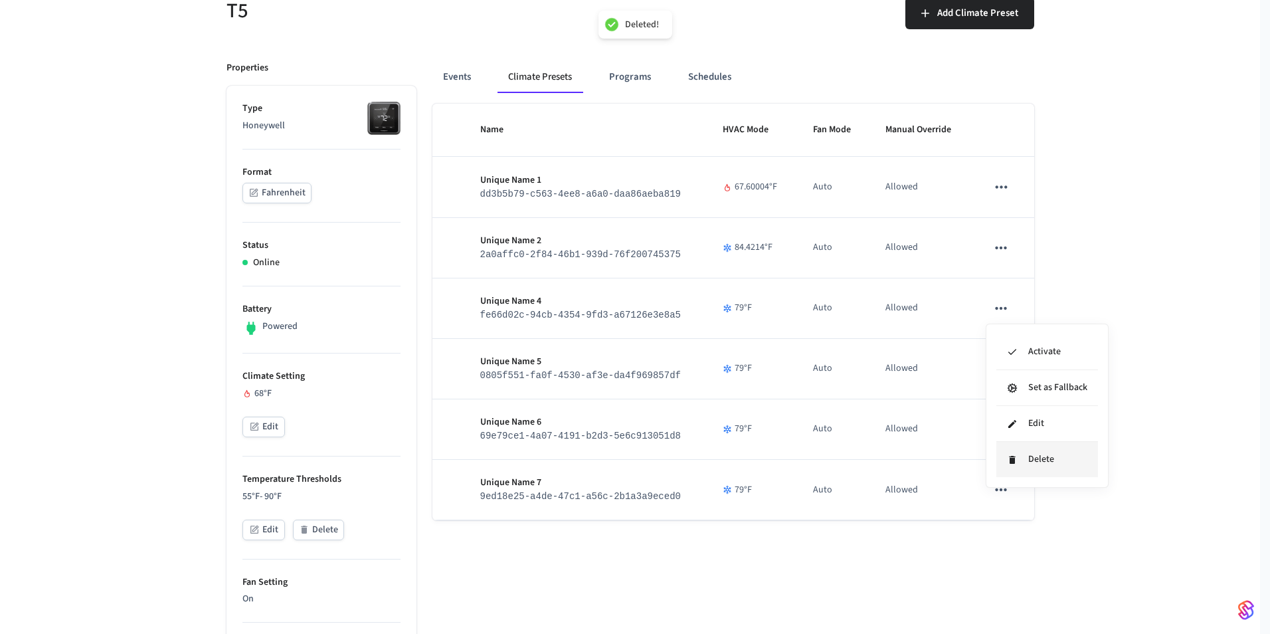
click at [1043, 450] on li "Delete" at bounding box center [1048, 459] width 102 height 35
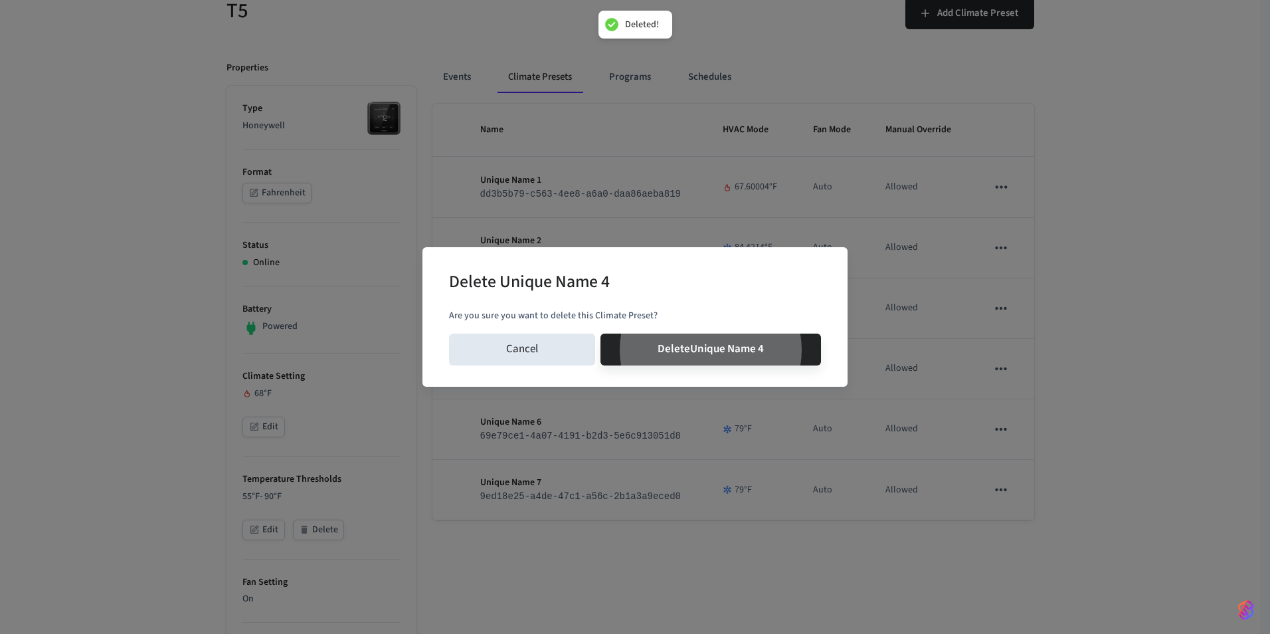
click at [601, 334] on button "Delete Unique Name 4" at bounding box center [711, 350] width 221 height 32
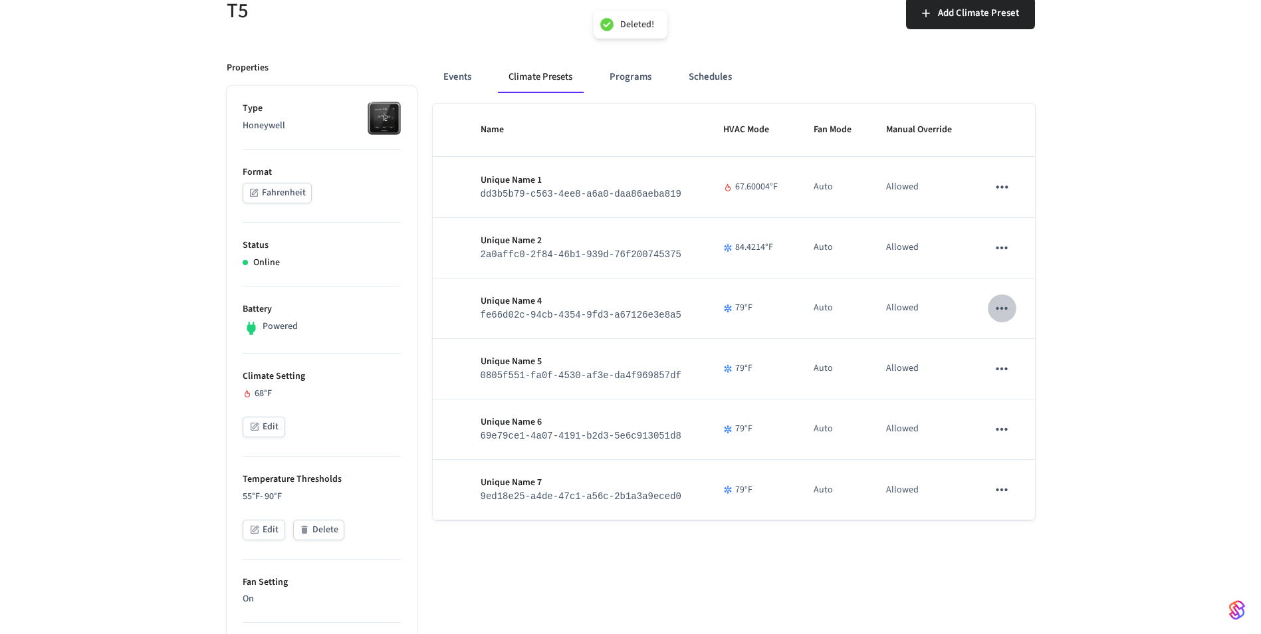
click at [1001, 430] on icon "sticky table" at bounding box center [1001, 429] width 17 height 17
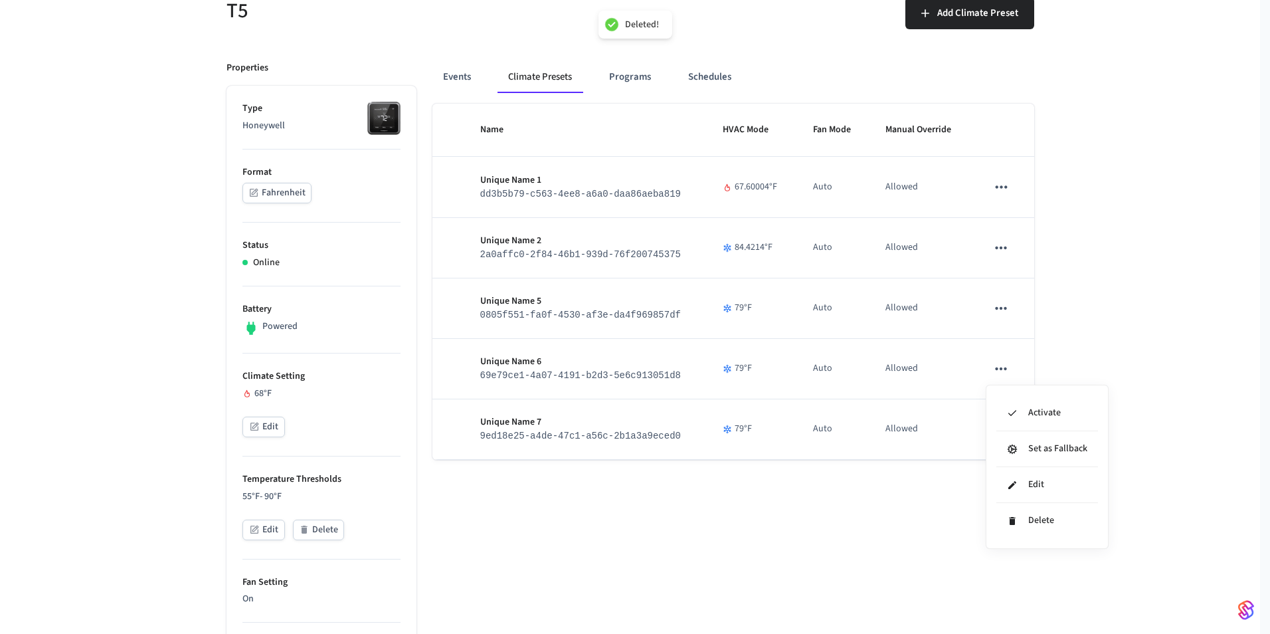
click at [971, 494] on div at bounding box center [635, 317] width 1270 height 634
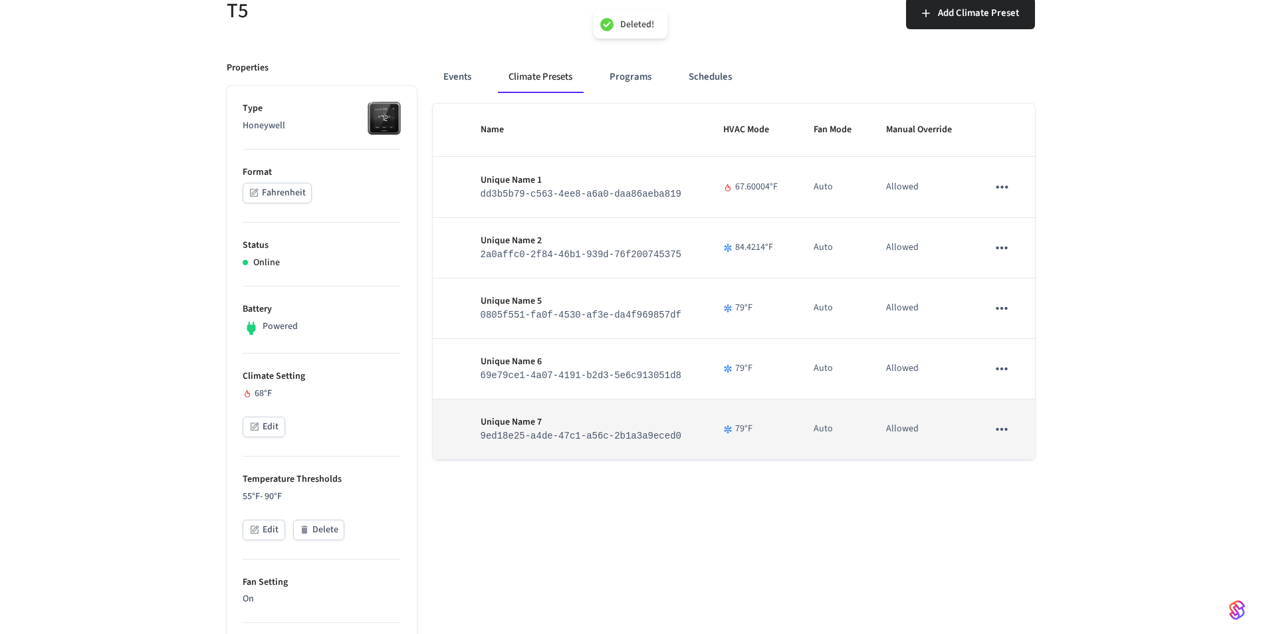
click at [999, 427] on icon "sticky table" at bounding box center [1001, 429] width 17 height 17
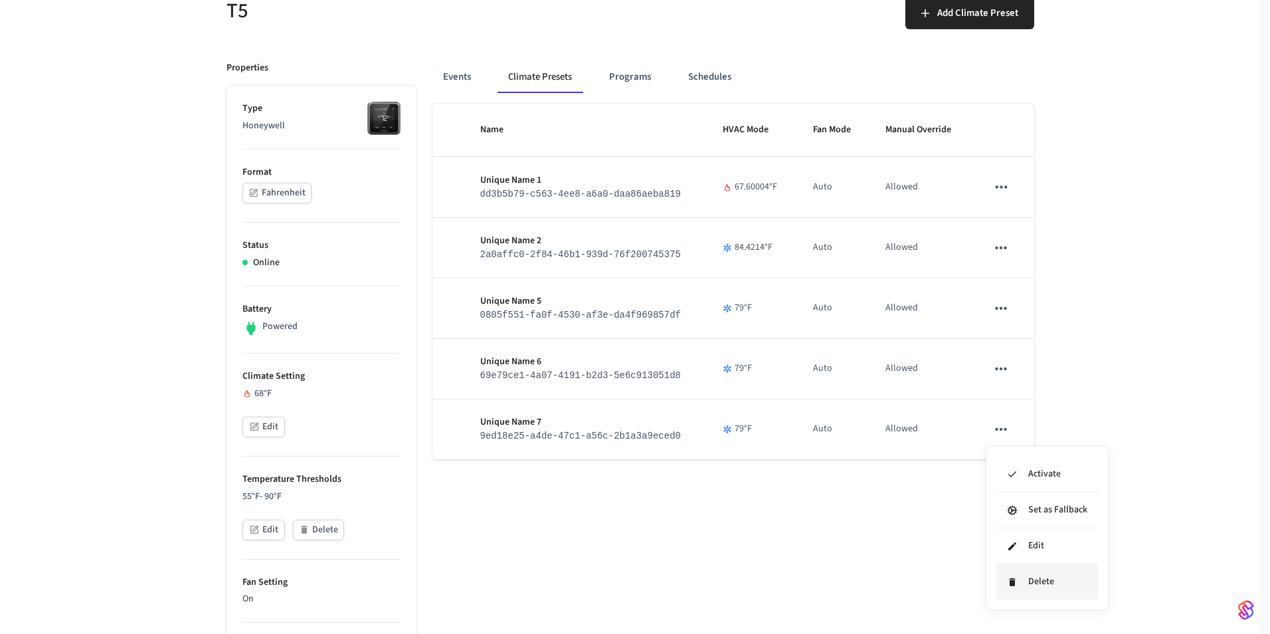
click at [1019, 578] on li "Delete" at bounding box center [1048, 581] width 102 height 35
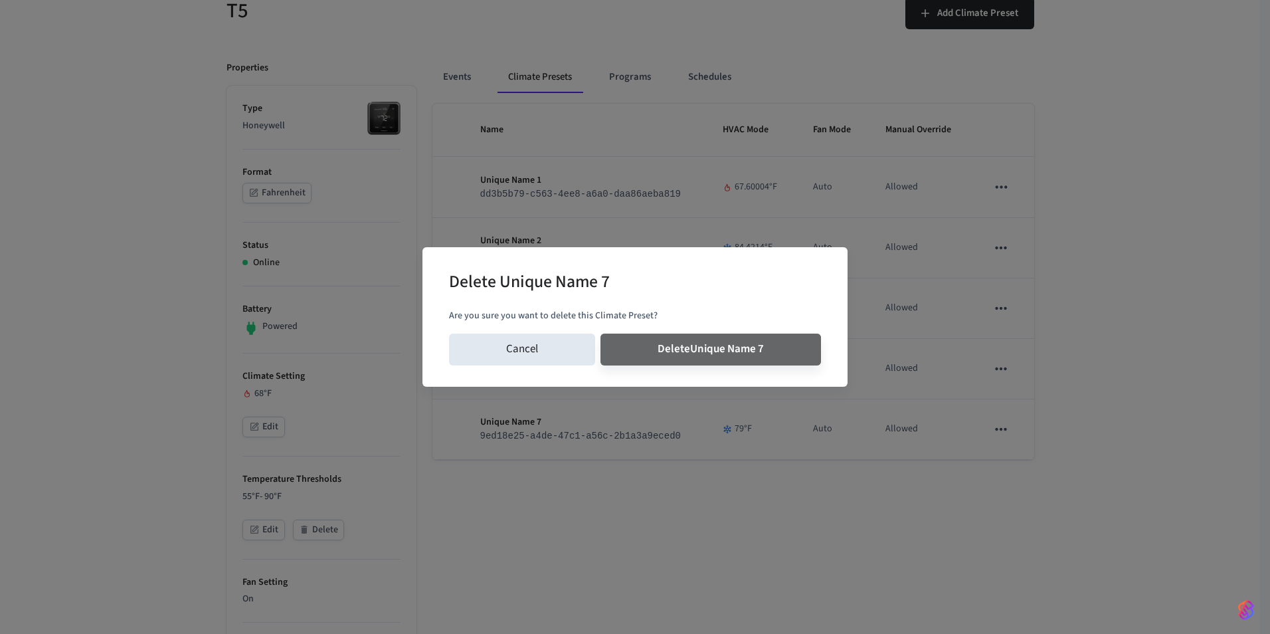
click at [601, 334] on button "Delete Unique Name 7" at bounding box center [711, 350] width 221 height 32
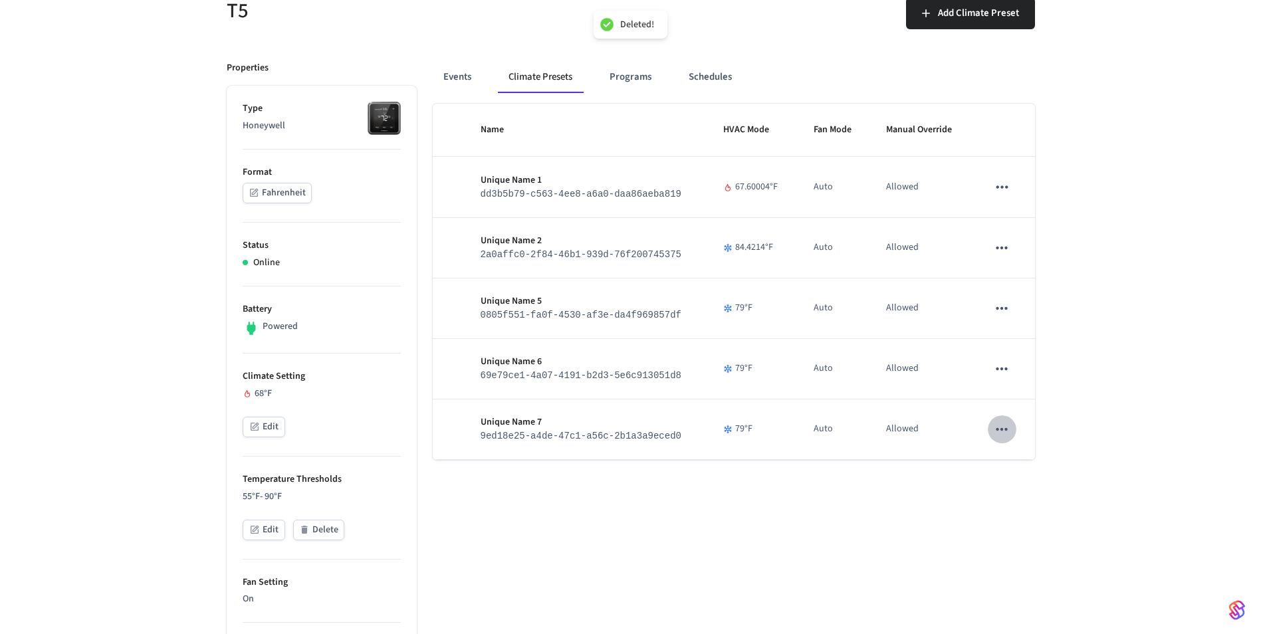
click at [1003, 373] on icon "sticky table" at bounding box center [1001, 368] width 17 height 17
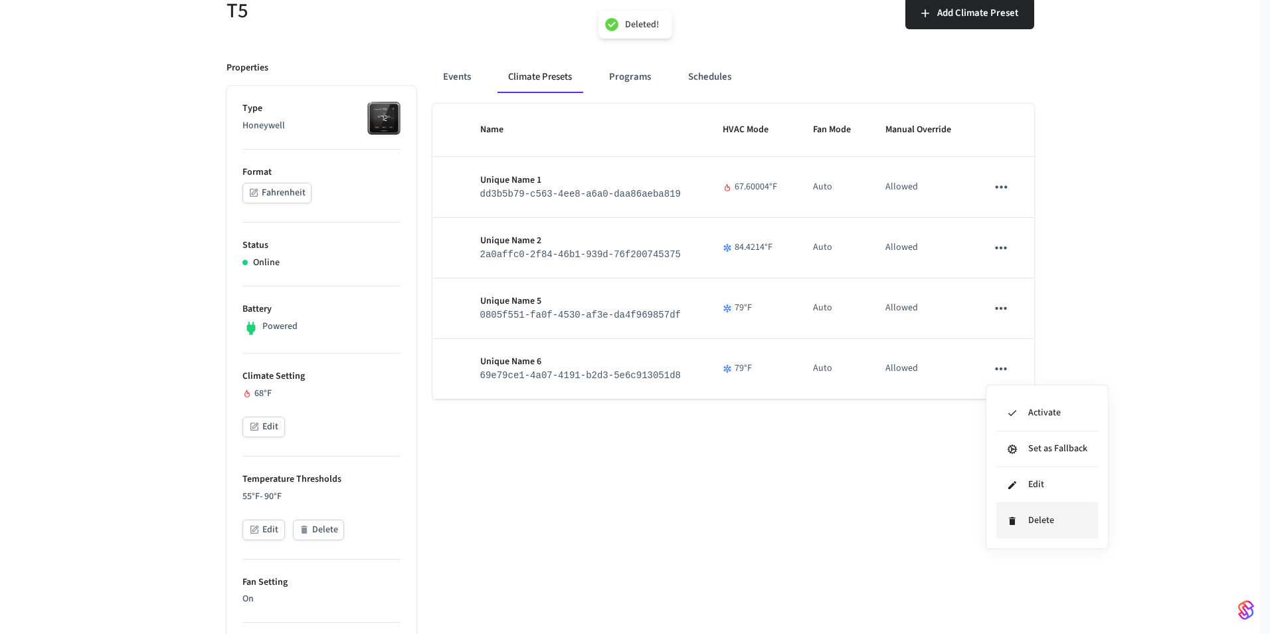
click at [1011, 535] on li "Delete" at bounding box center [1048, 520] width 102 height 35
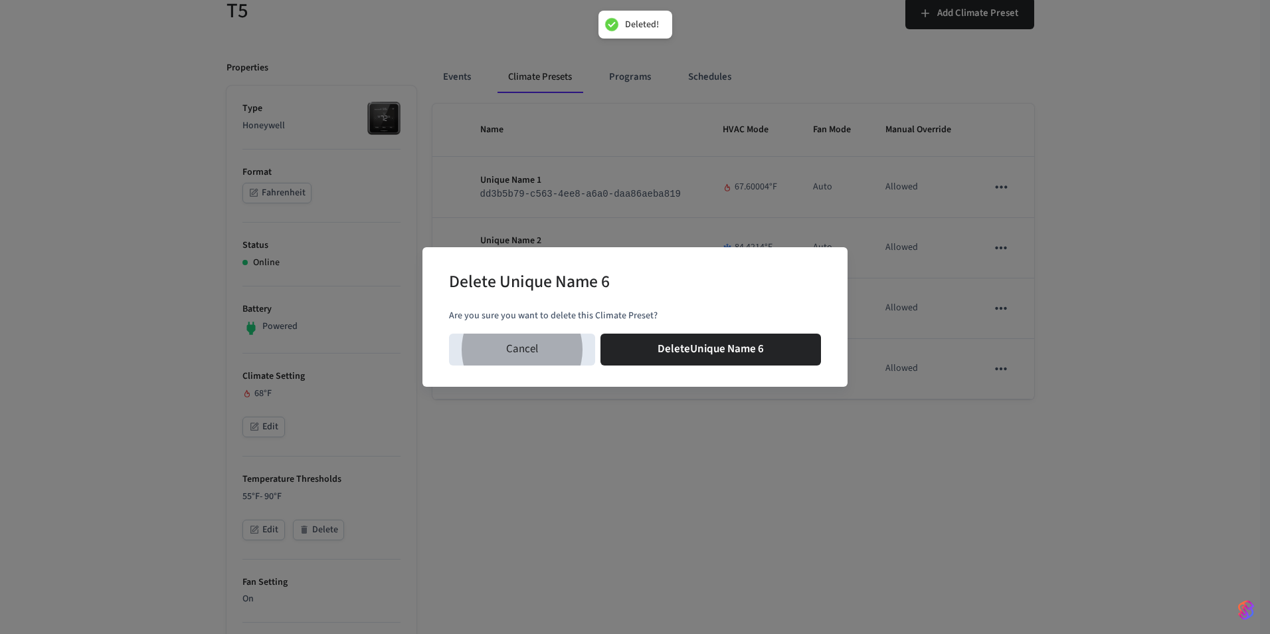
click at [601, 334] on button "Delete Unique Name 6" at bounding box center [711, 350] width 221 height 32
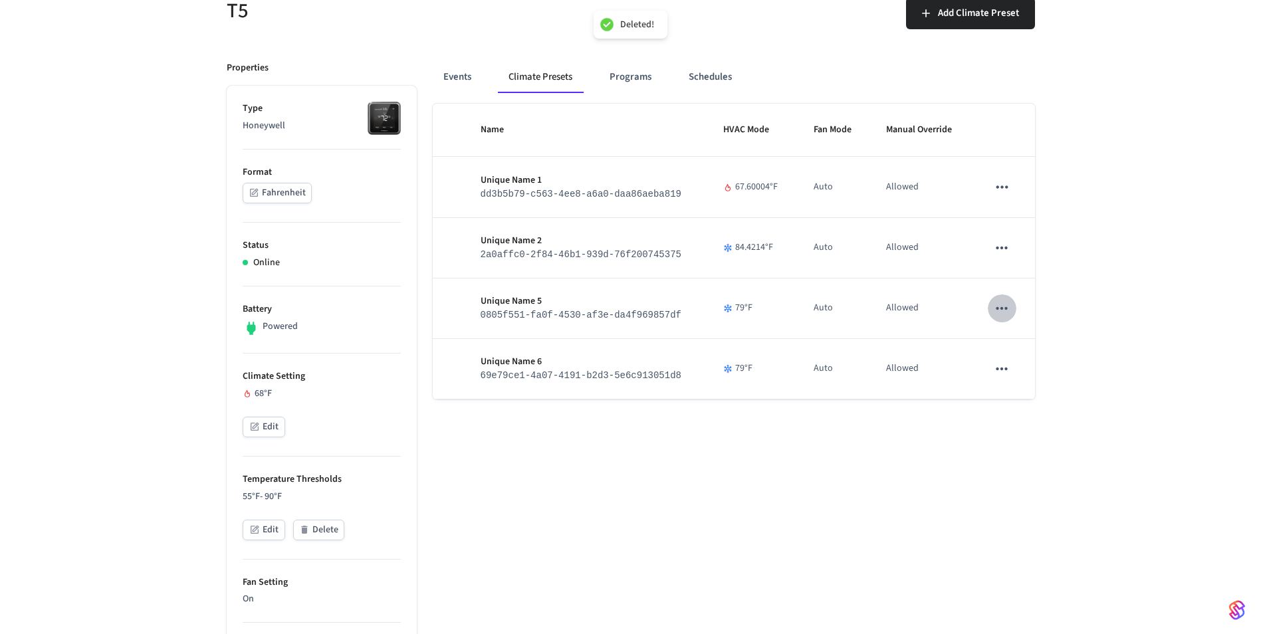
click at [998, 307] on icon "sticky table" at bounding box center [1001, 308] width 17 height 17
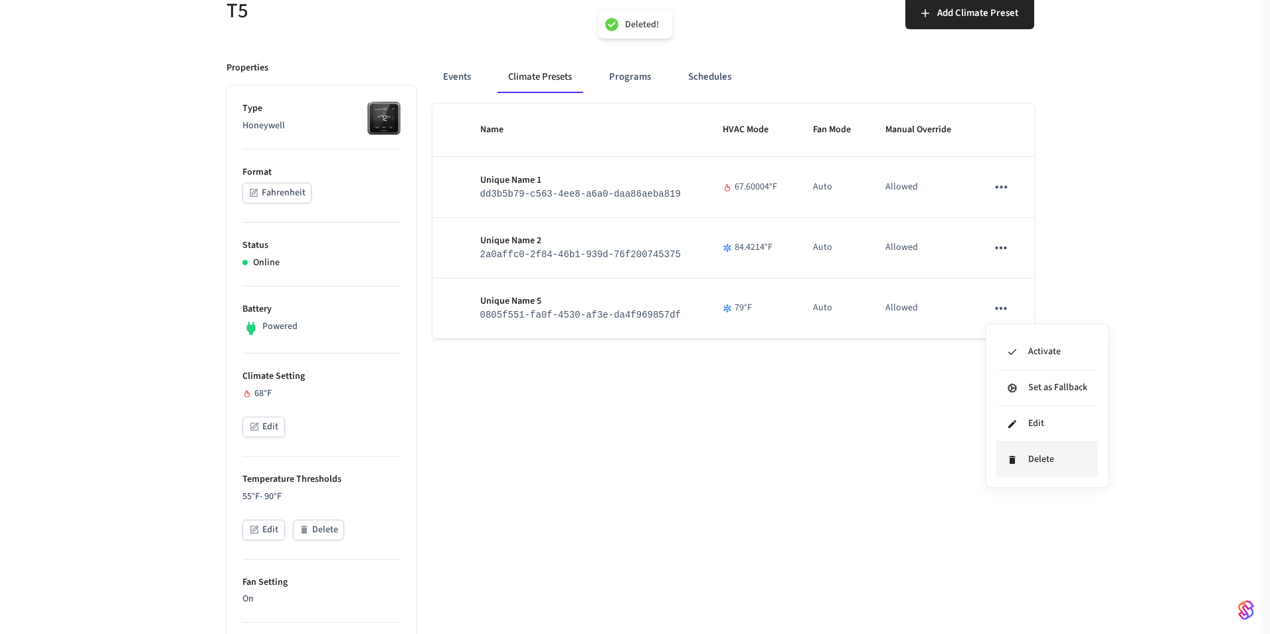
click at [1013, 468] on li "Delete" at bounding box center [1048, 459] width 102 height 35
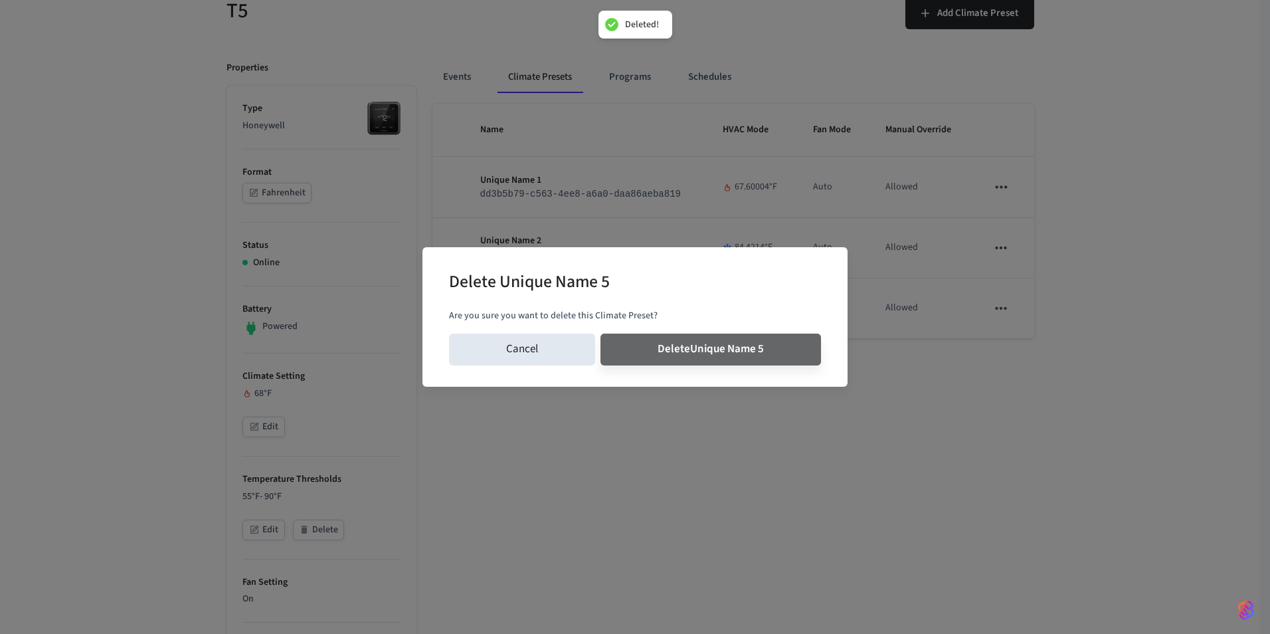
click at [601, 334] on button "Delete Unique Name 5" at bounding box center [711, 350] width 221 height 32
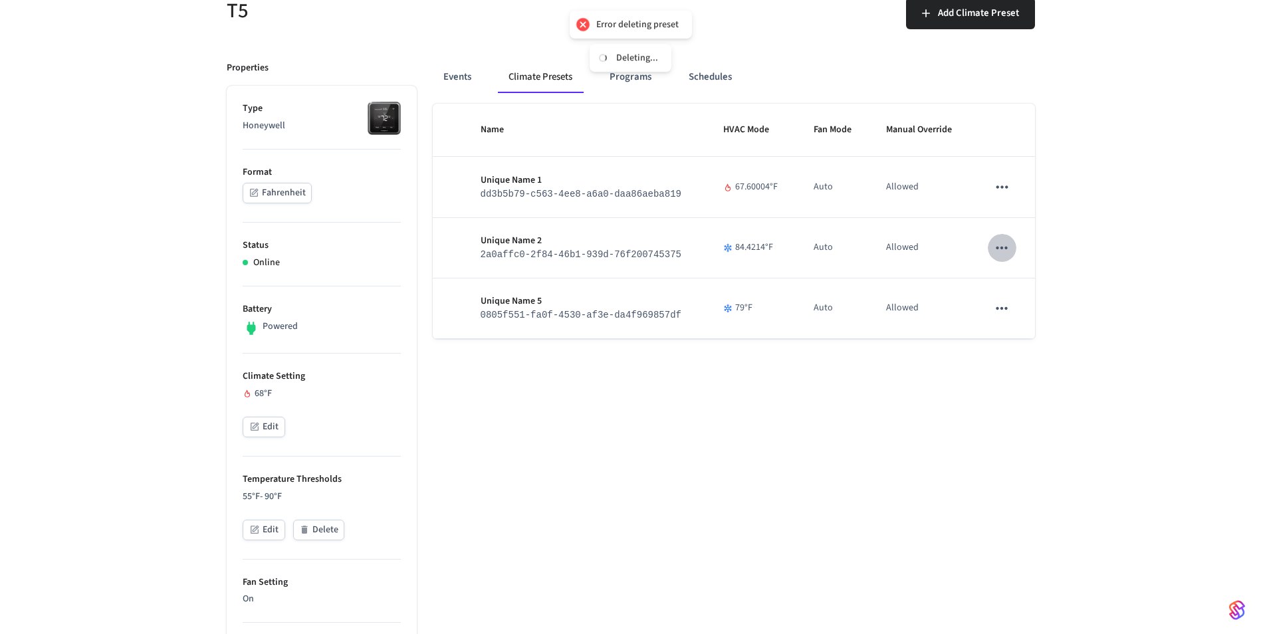
click at [1003, 249] on icon "sticky table" at bounding box center [1001, 247] width 17 height 17
click at [1016, 407] on li "Delete" at bounding box center [1048, 398] width 102 height 35
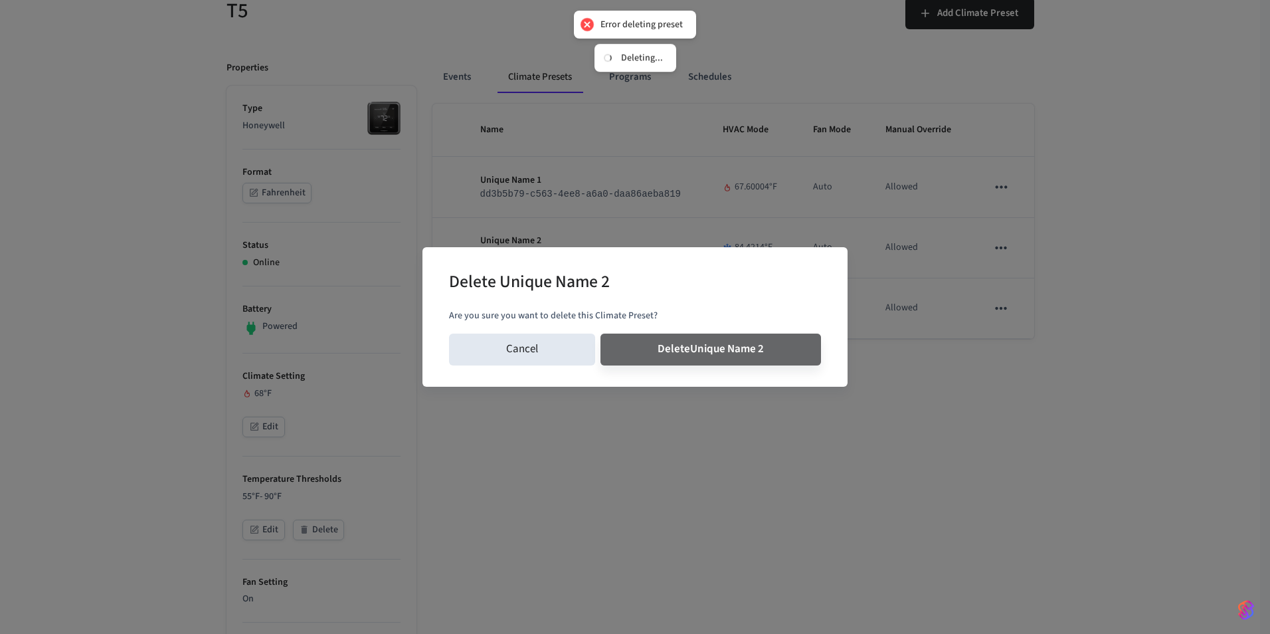
click at [601, 334] on button "Delete Unique Name 2" at bounding box center [711, 350] width 221 height 32
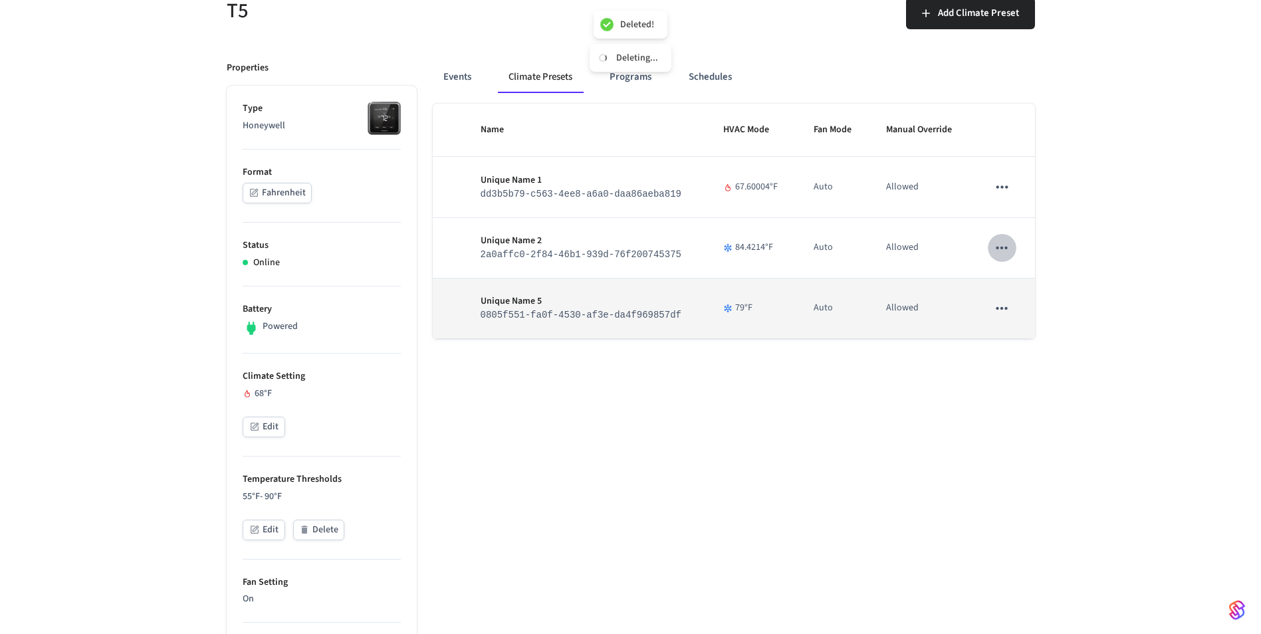
click at [1004, 312] on icon "sticky table" at bounding box center [1001, 308] width 17 height 17
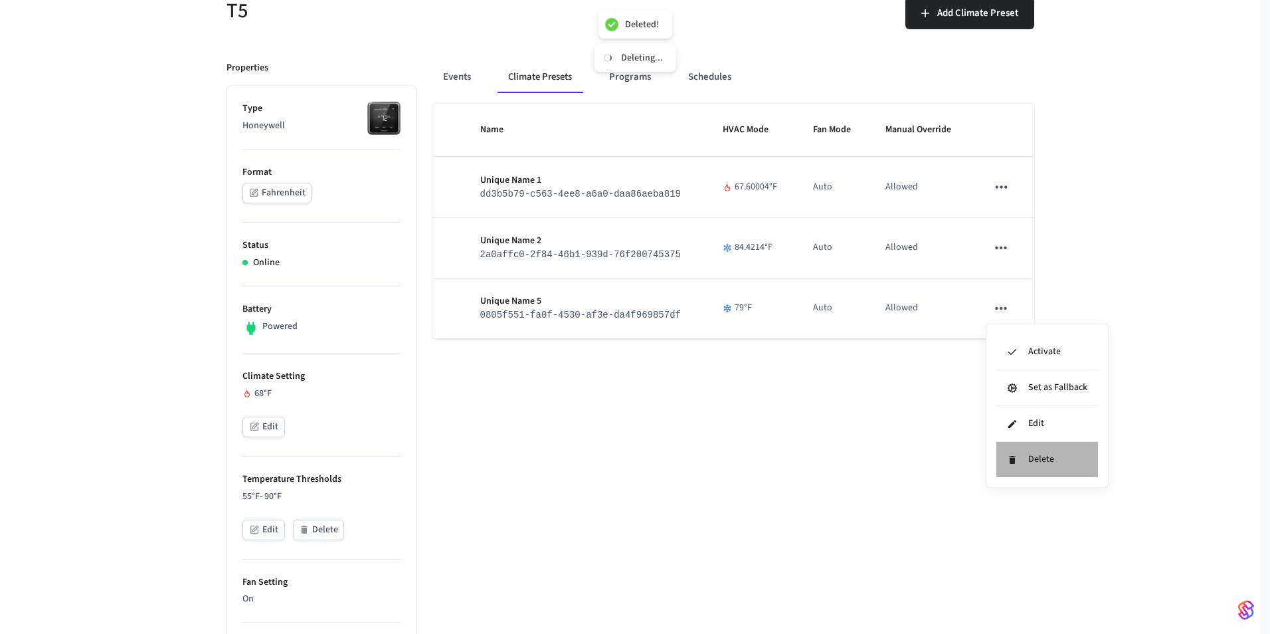
click at [1025, 459] on li "Delete" at bounding box center [1048, 459] width 102 height 35
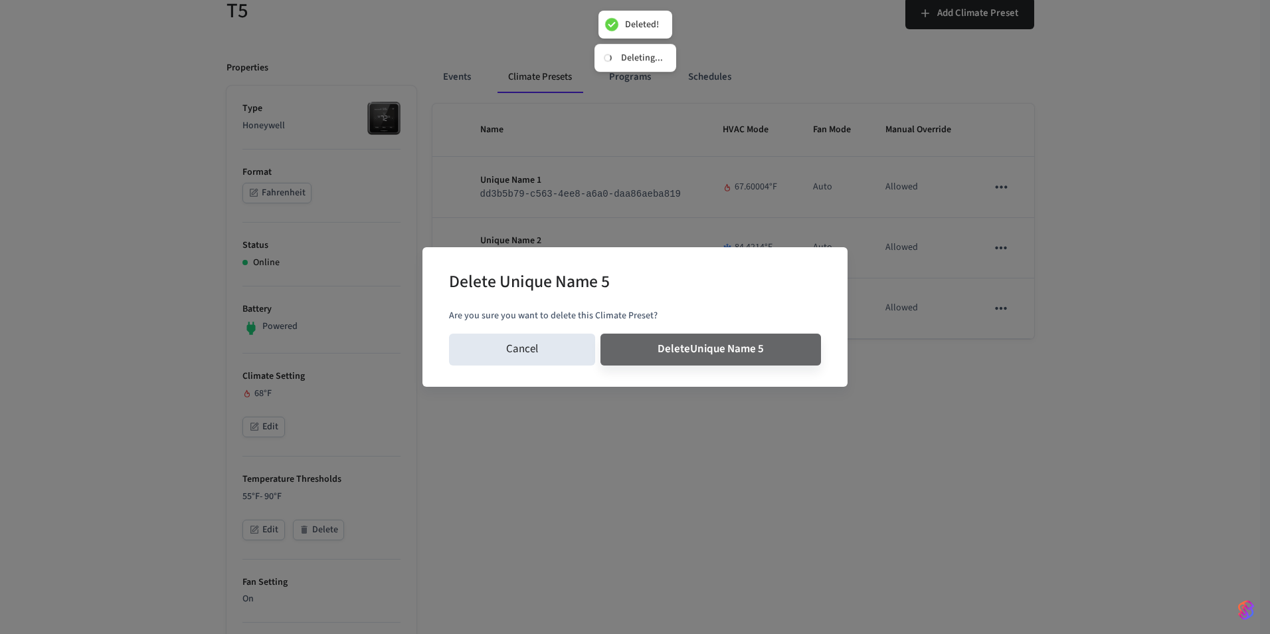
click at [601, 334] on button "Delete Unique Name 5" at bounding box center [711, 350] width 221 height 32
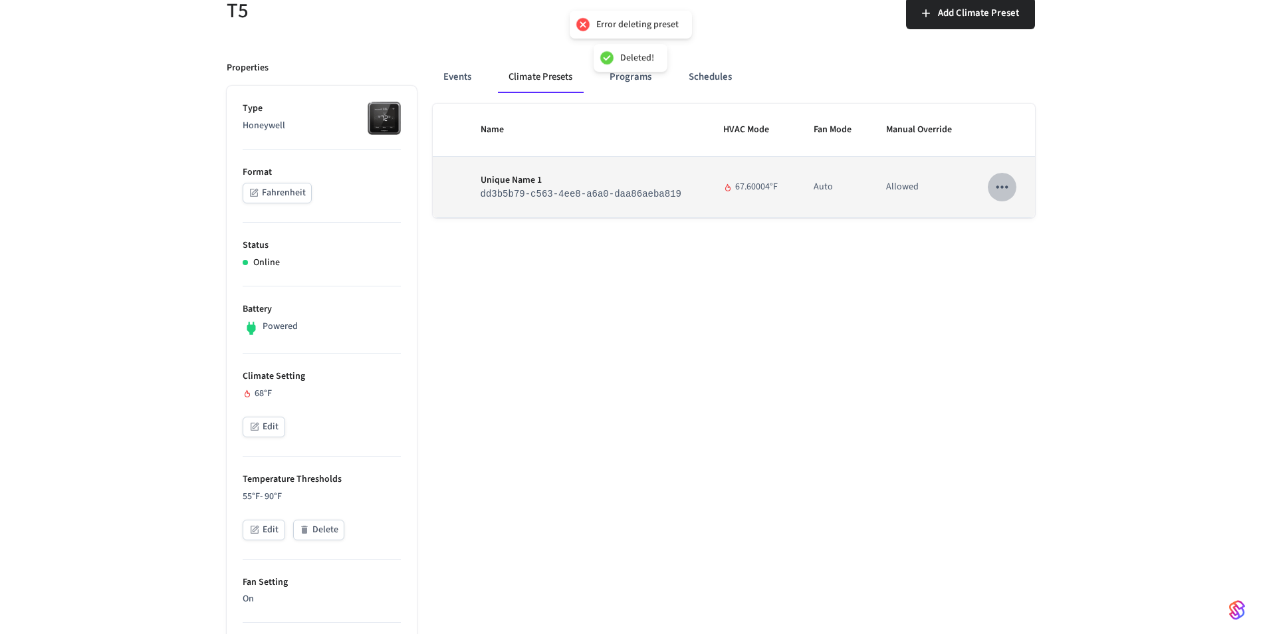
click at [1000, 195] on icon "sticky table" at bounding box center [1001, 186] width 17 height 17
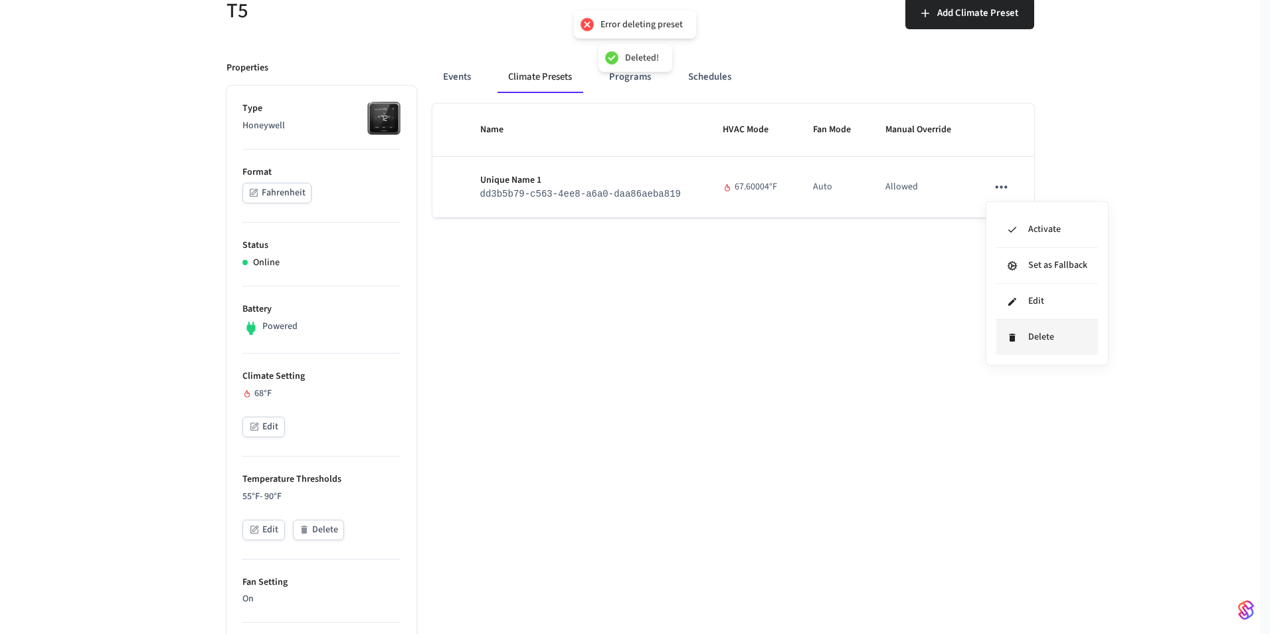
click at [1015, 332] on icon at bounding box center [1012, 337] width 11 height 11
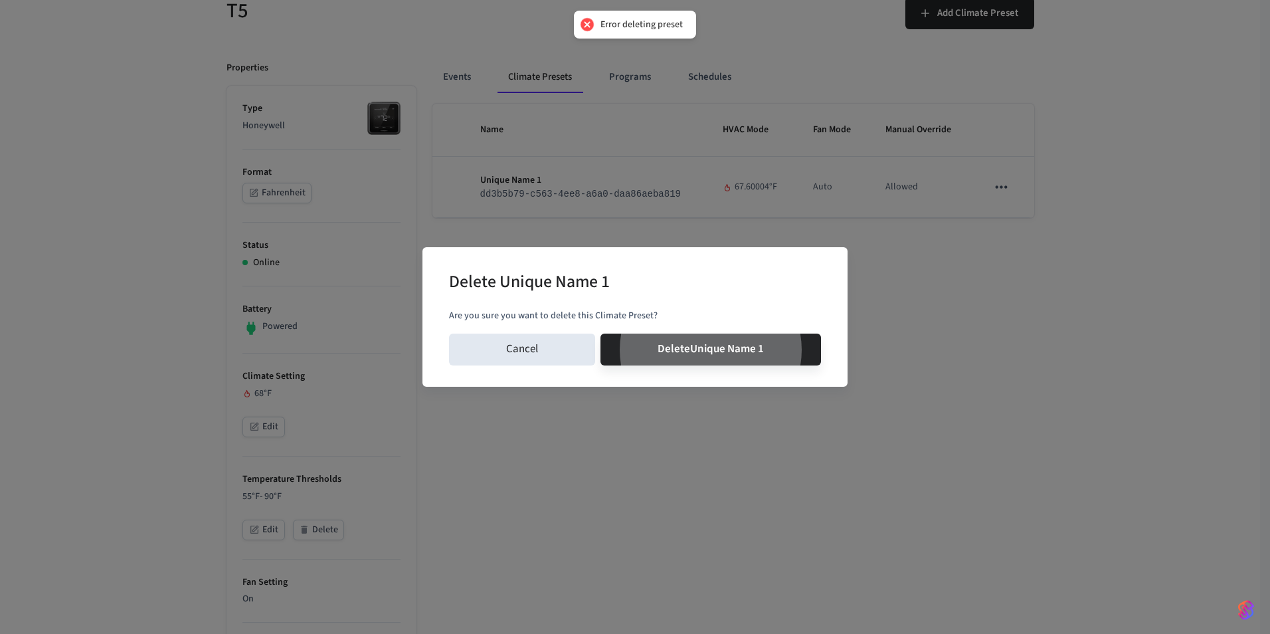
click at [601, 334] on button "Delete Unique Name 1" at bounding box center [711, 350] width 221 height 32
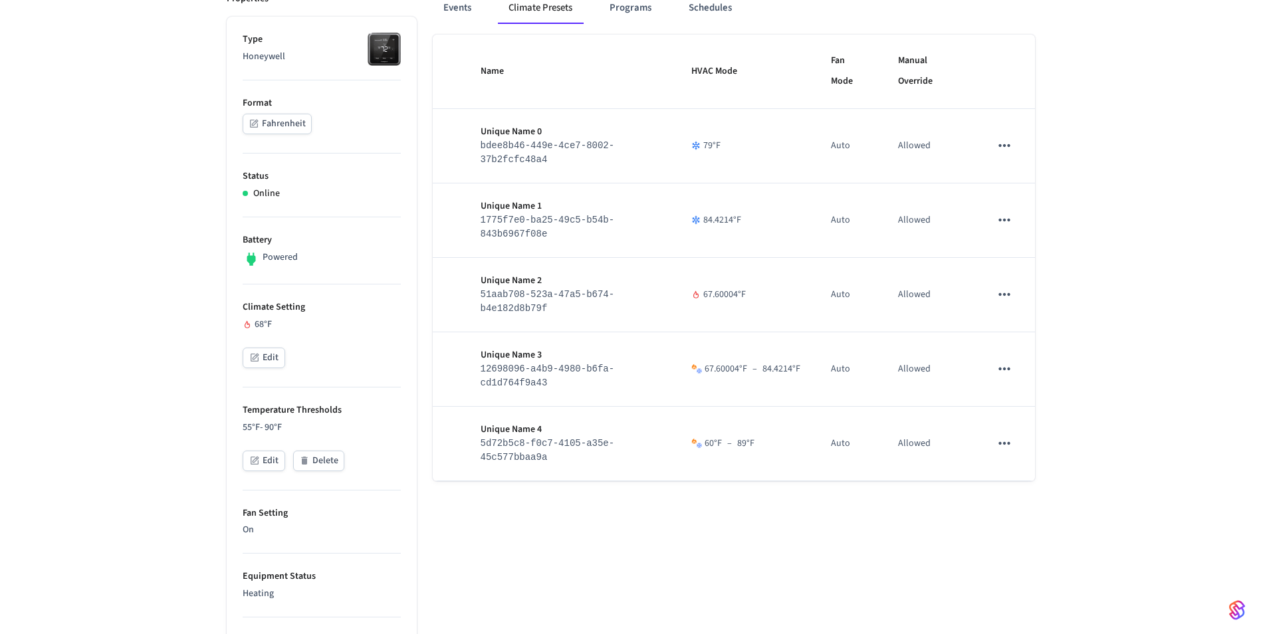
scroll to position [0, 0]
